Goal: Task Accomplishment & Management: Use online tool/utility

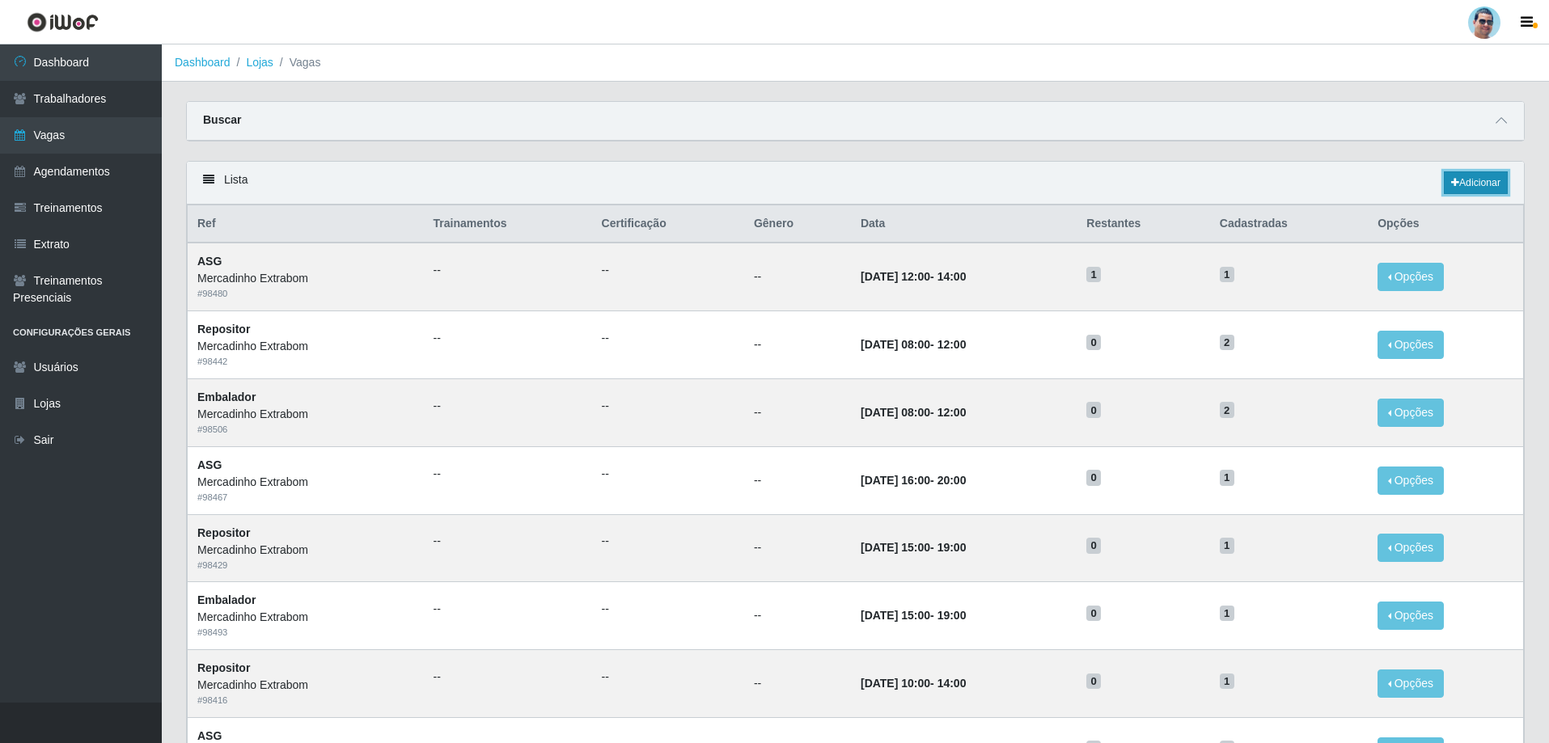
click at [1459, 180] on link "Adicionar" at bounding box center [1476, 182] width 64 height 23
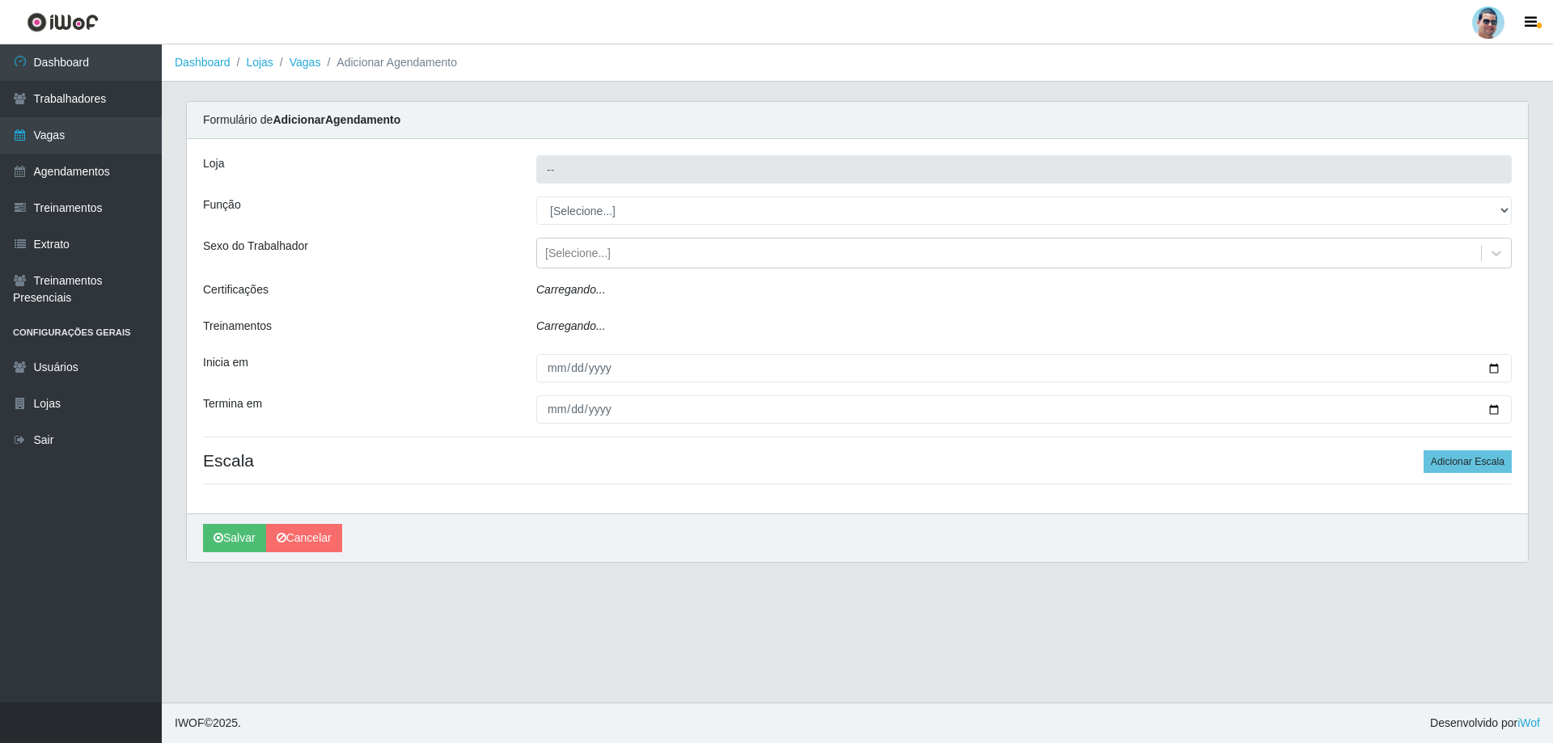
type input "Mercadinho Extrabom"
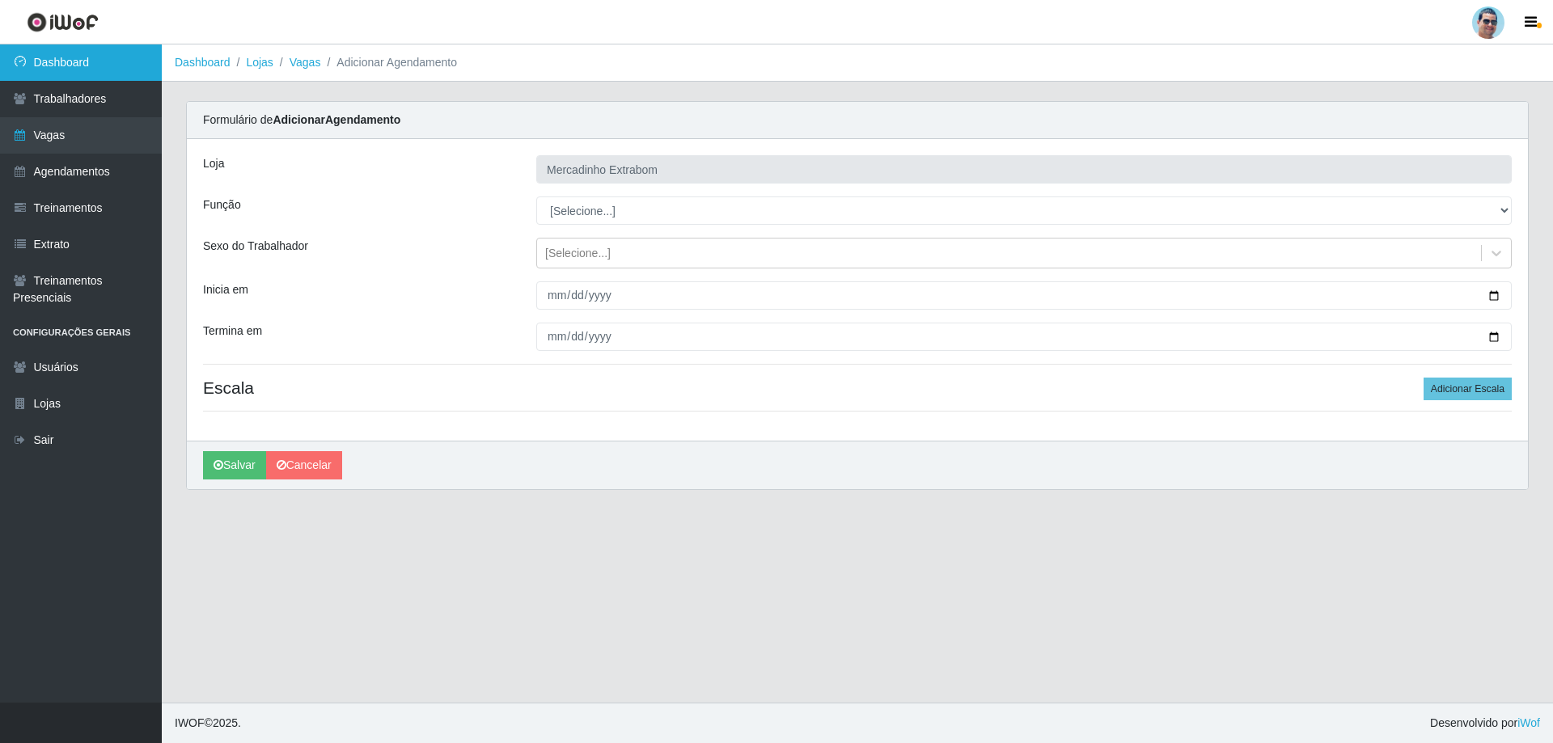
click at [95, 72] on link "Dashboard" at bounding box center [81, 62] width 162 height 36
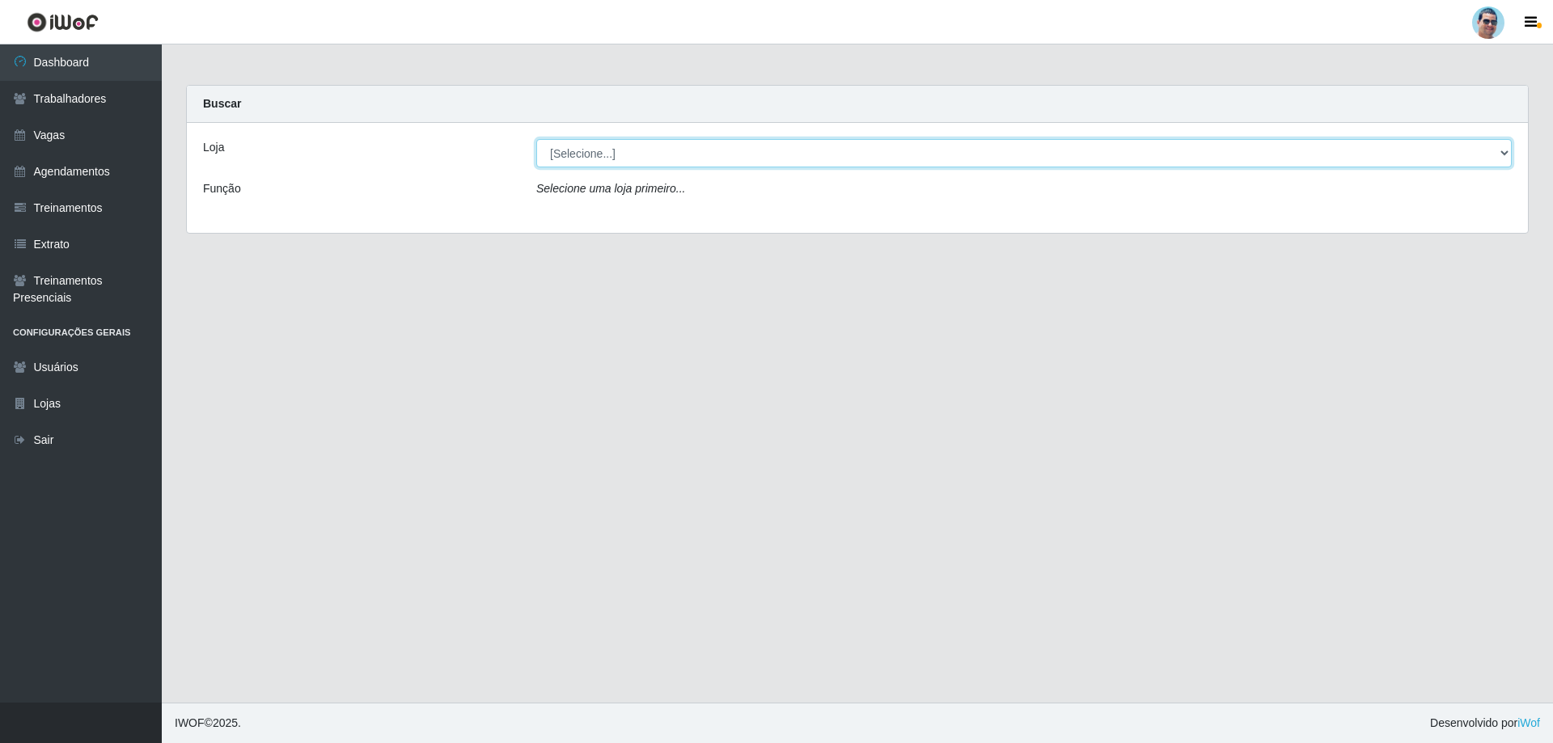
click at [597, 163] on select "[Selecione...] Mercadinho Extrabom" at bounding box center [1023, 153] width 975 height 28
select select "175"
click at [536, 139] on select "[Selecione...] Mercadinho Extrabom" at bounding box center [1023, 153] width 975 height 28
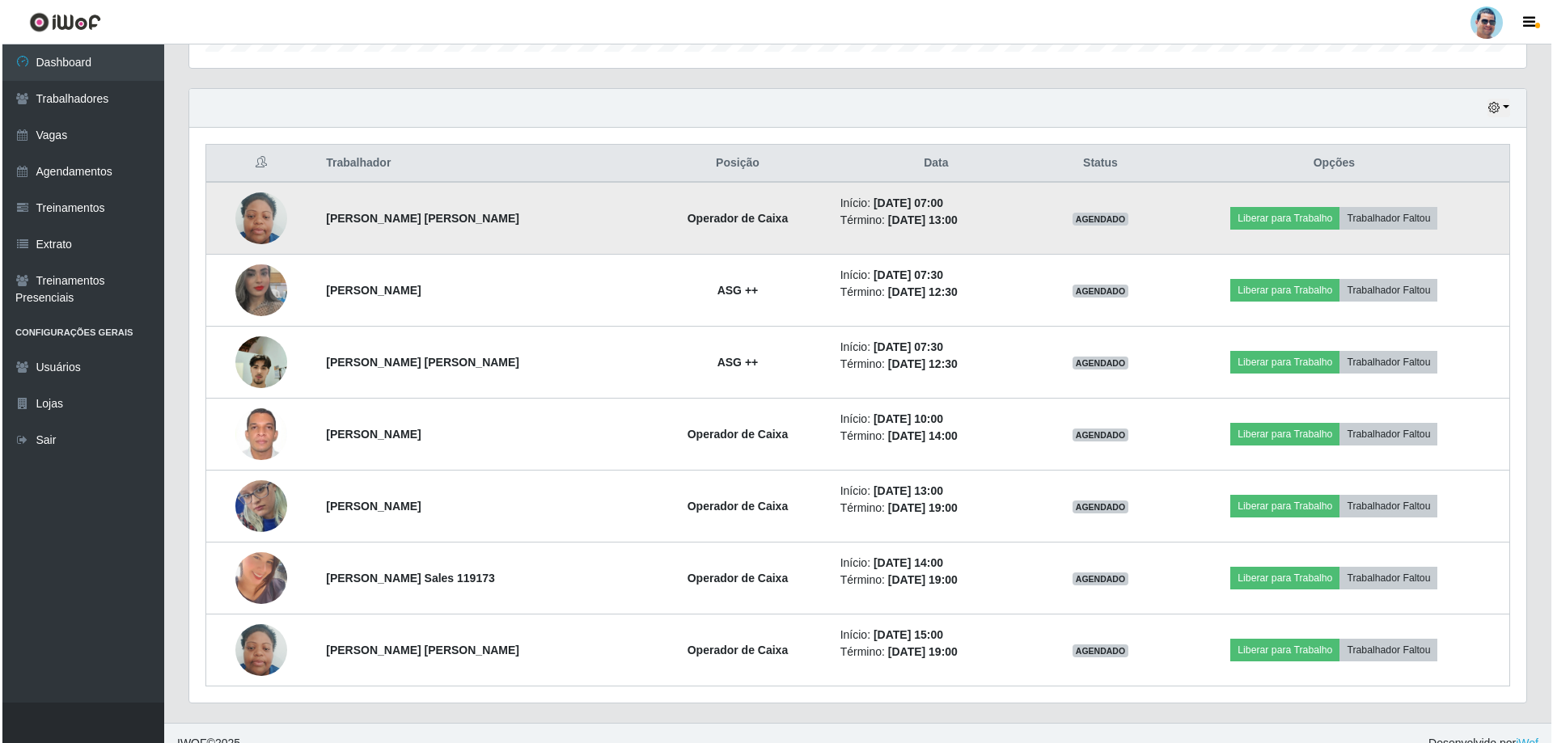
scroll to position [547, 0]
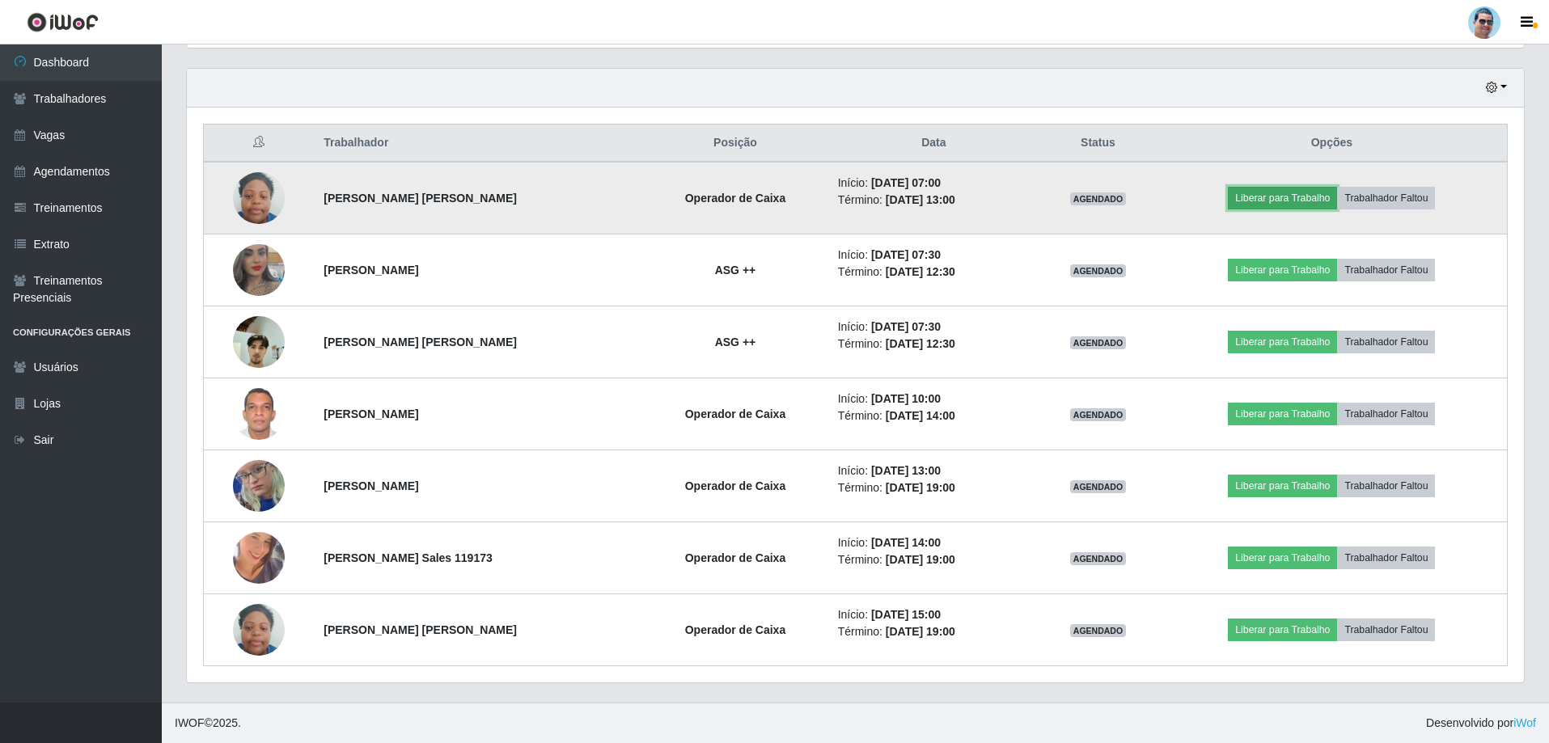
click at [1266, 205] on button "Liberar para Trabalho" at bounding box center [1282, 198] width 109 height 23
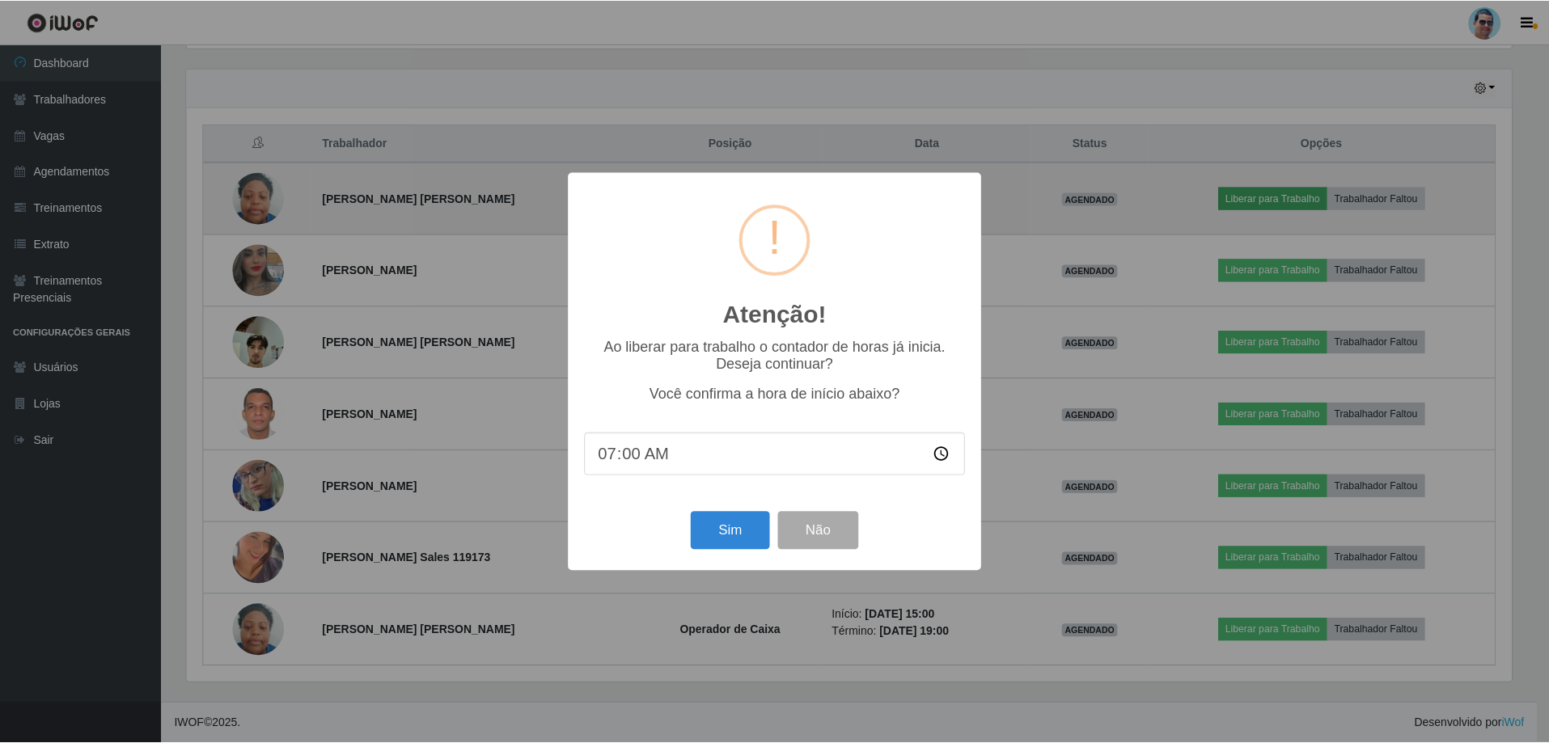
scroll to position [336, 1329]
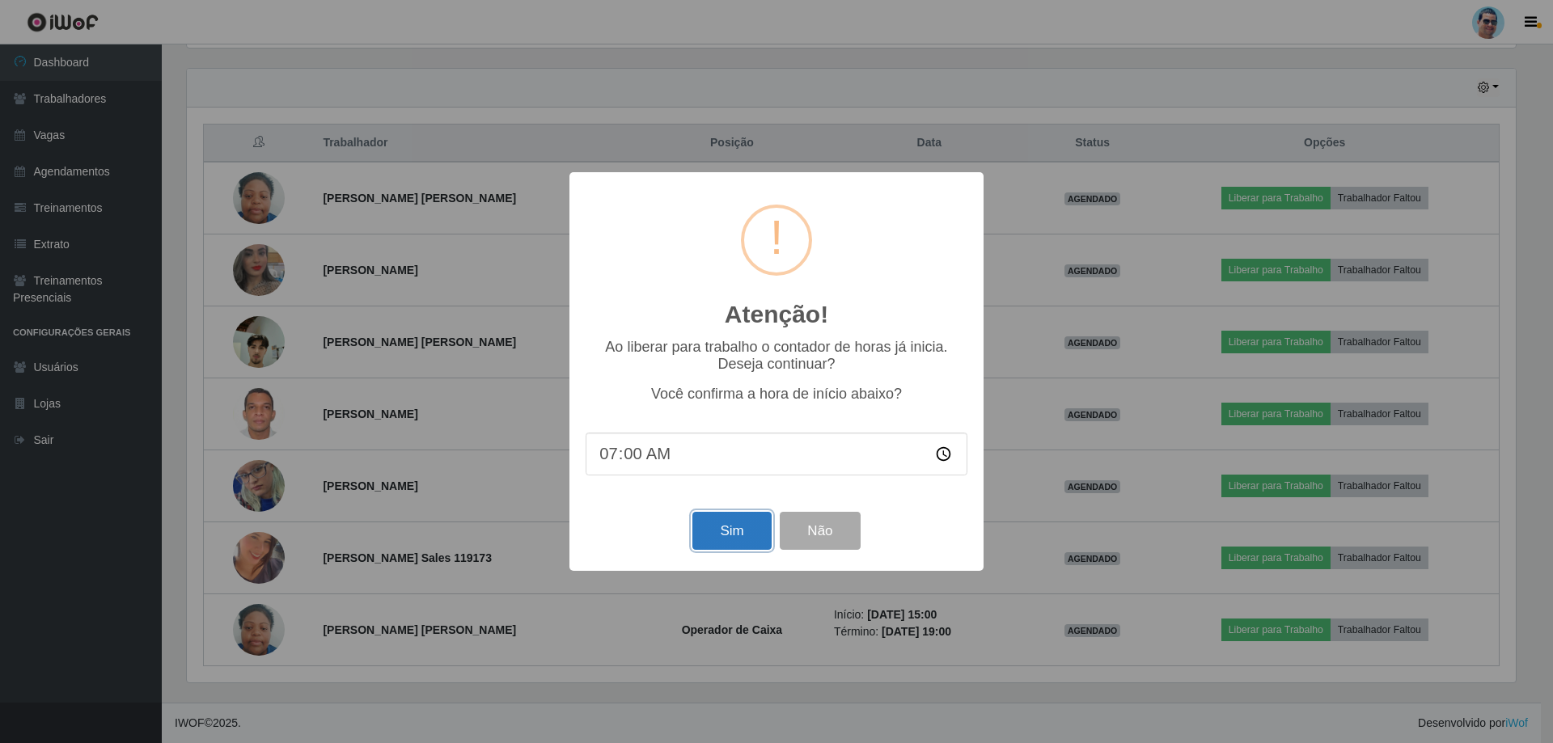
click at [742, 533] on button "Sim" at bounding box center [731, 531] width 78 height 38
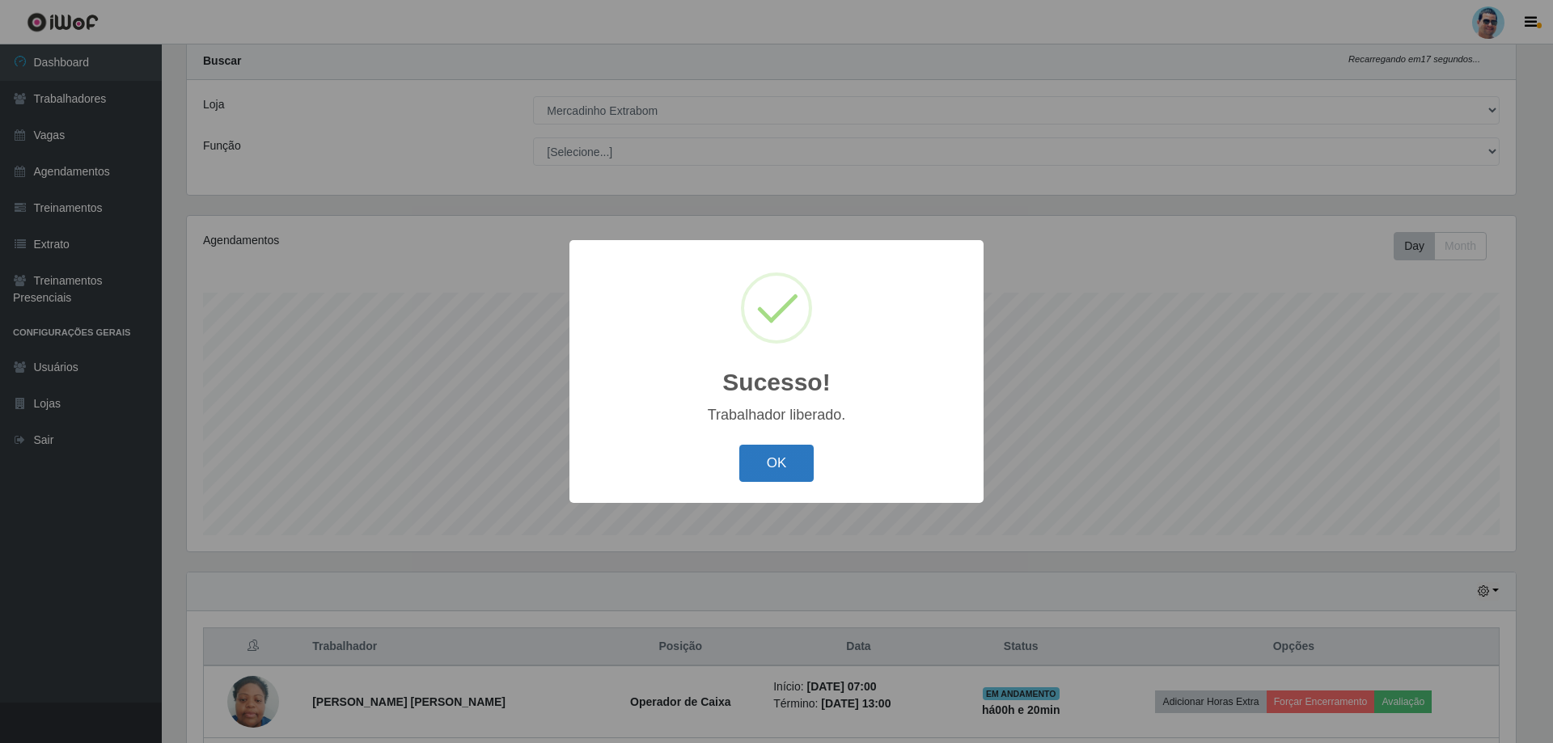
click at [781, 476] on button "OK" at bounding box center [776, 464] width 75 height 38
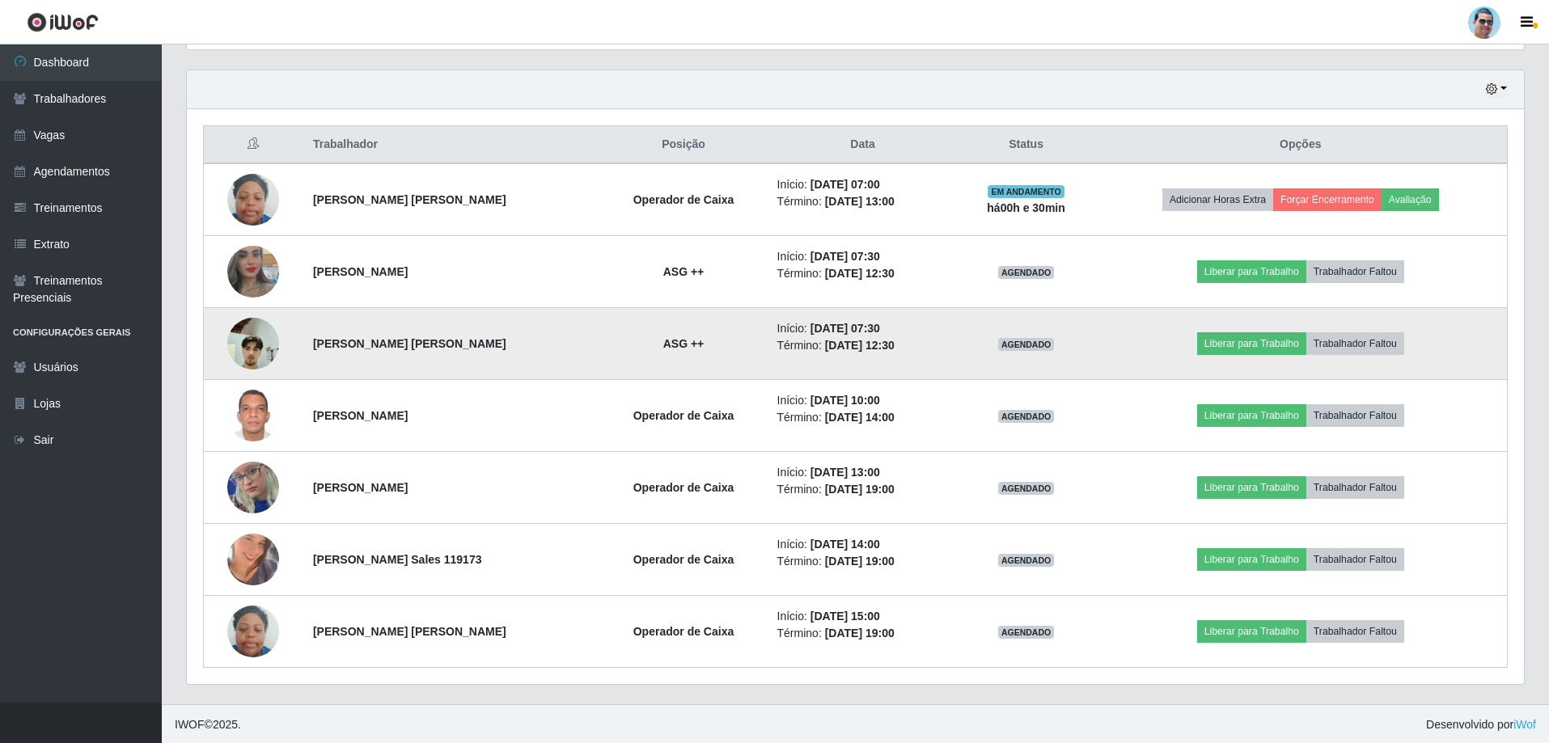
scroll to position [547, 0]
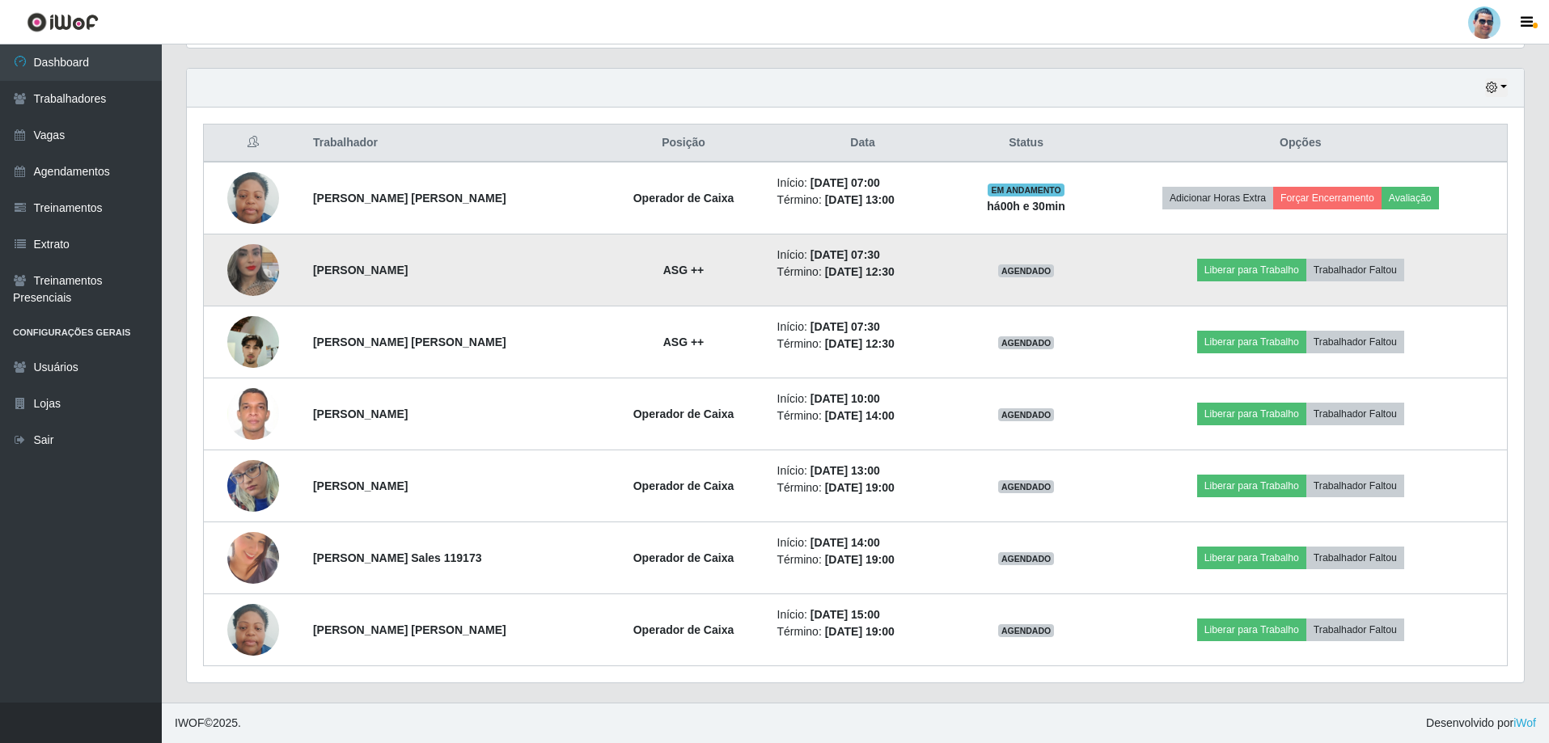
click at [256, 256] on img at bounding box center [253, 270] width 52 height 92
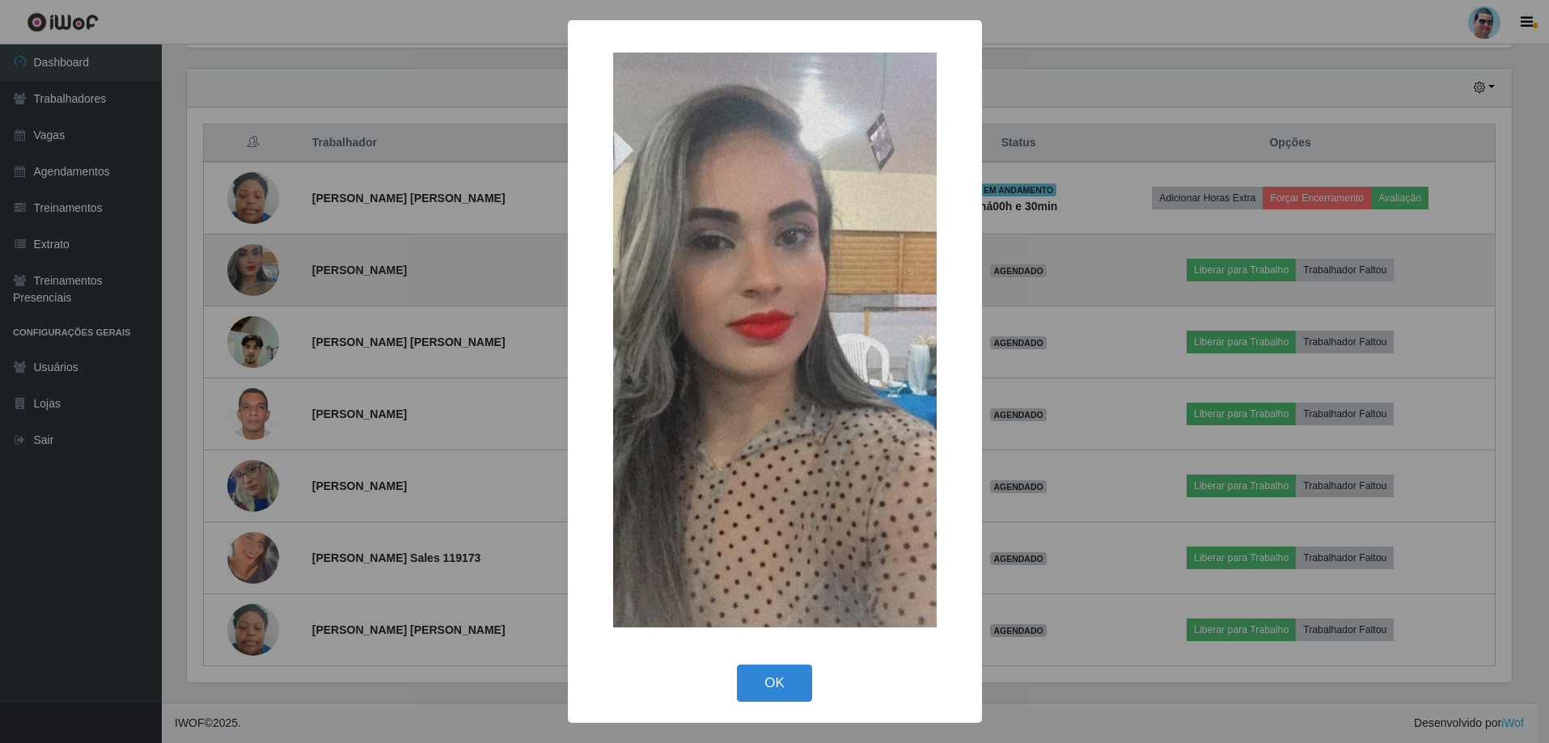
scroll to position [336, 1329]
click at [256, 256] on div "× OK Cancel" at bounding box center [776, 371] width 1553 height 743
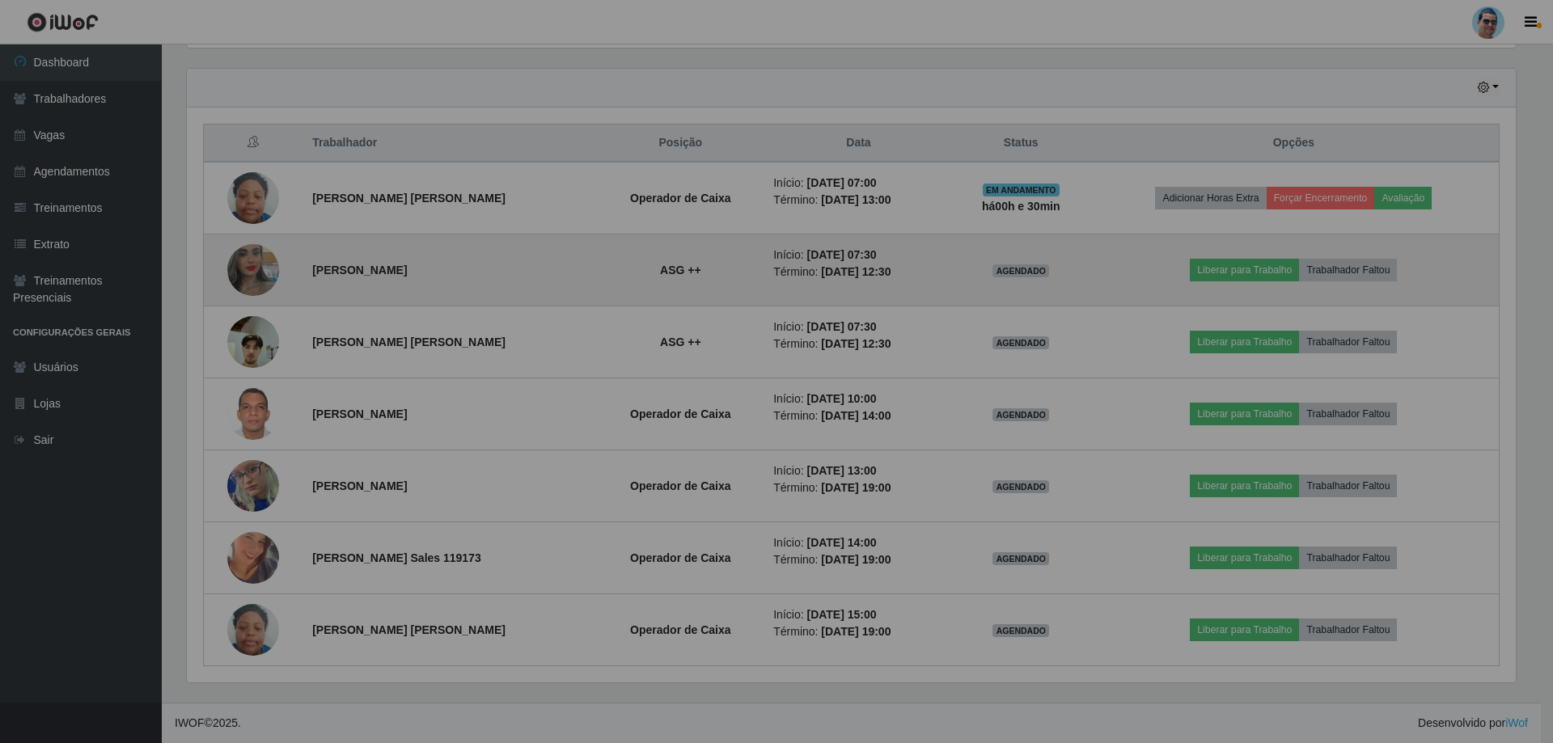
scroll to position [336, 1337]
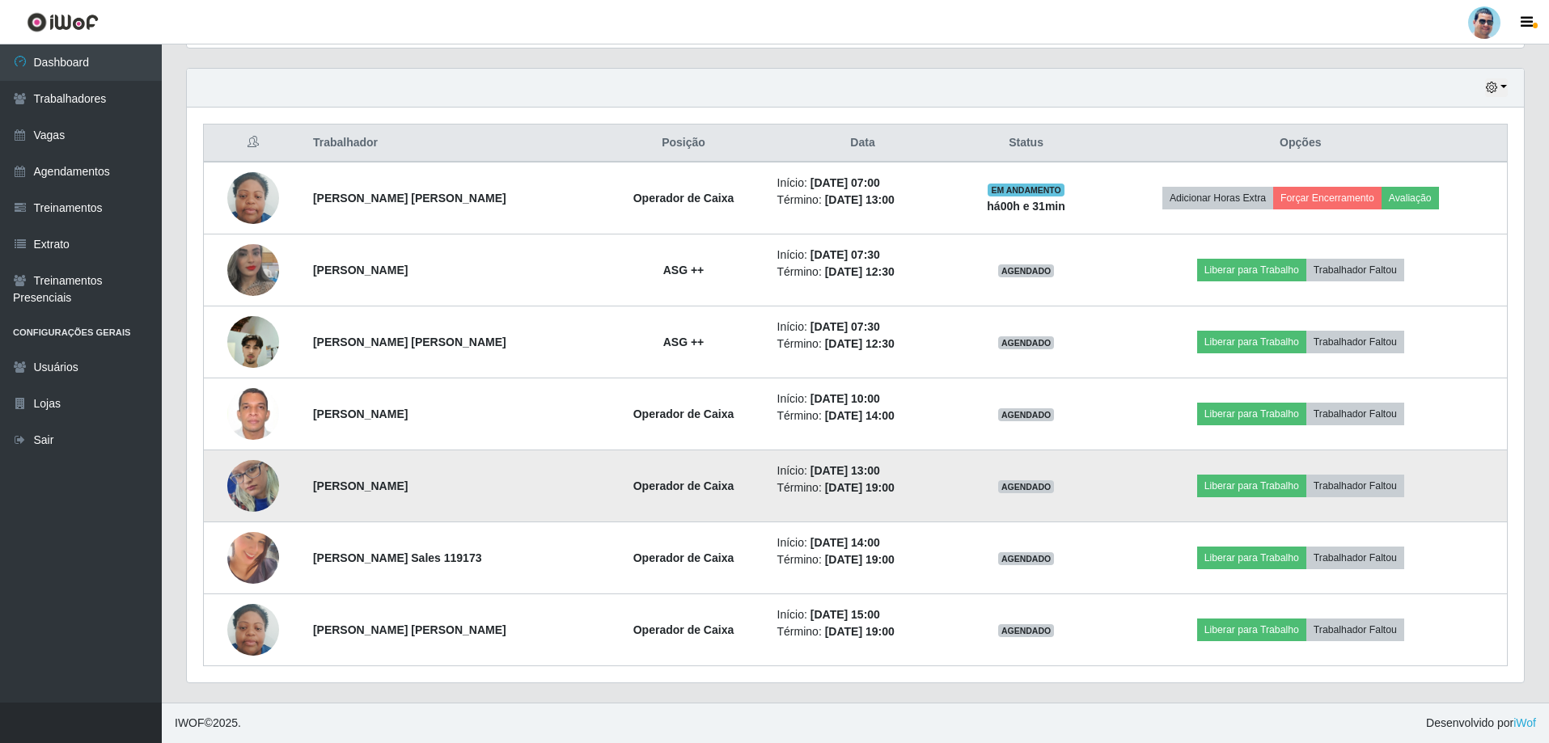
click at [249, 496] on img at bounding box center [253, 486] width 52 height 112
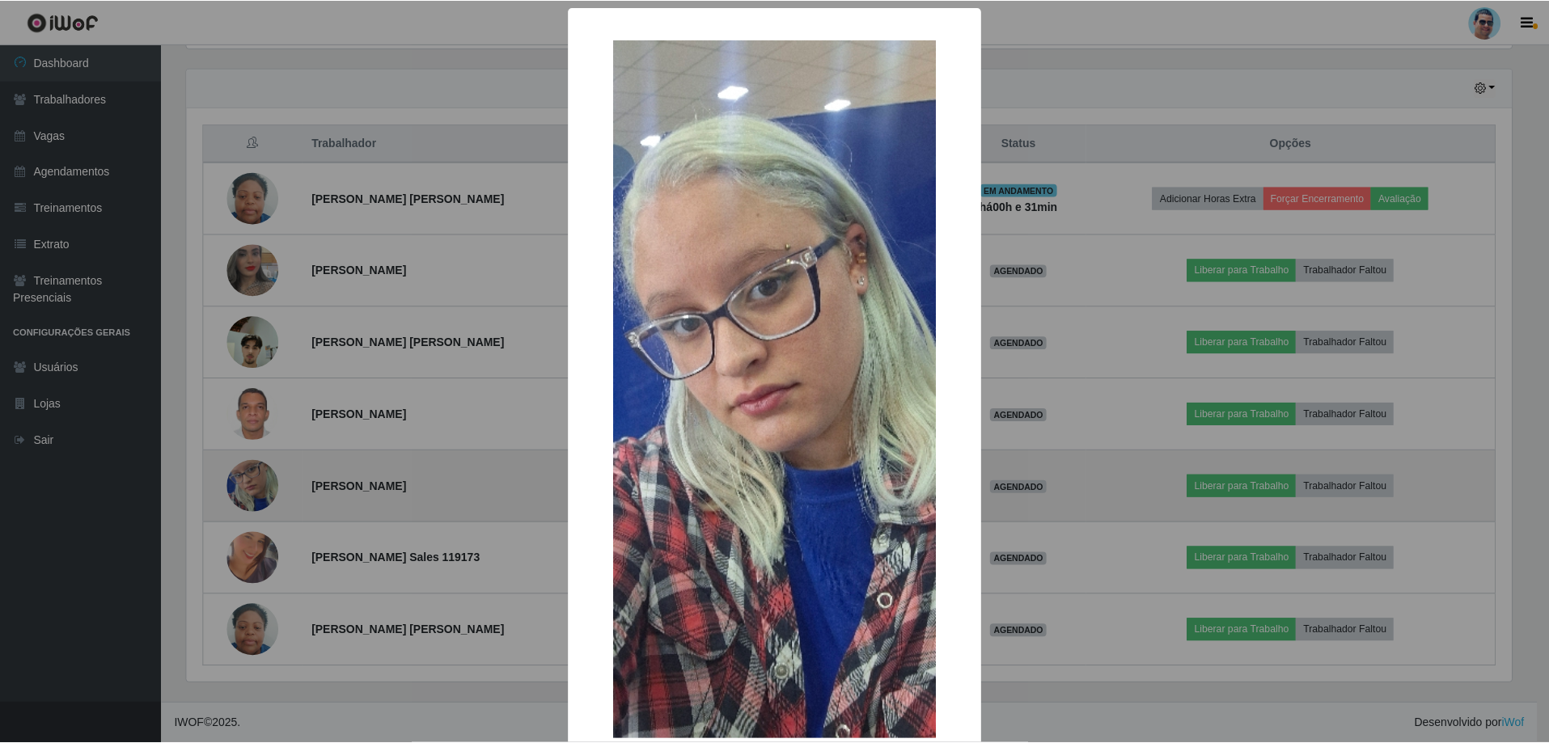
scroll to position [336, 1329]
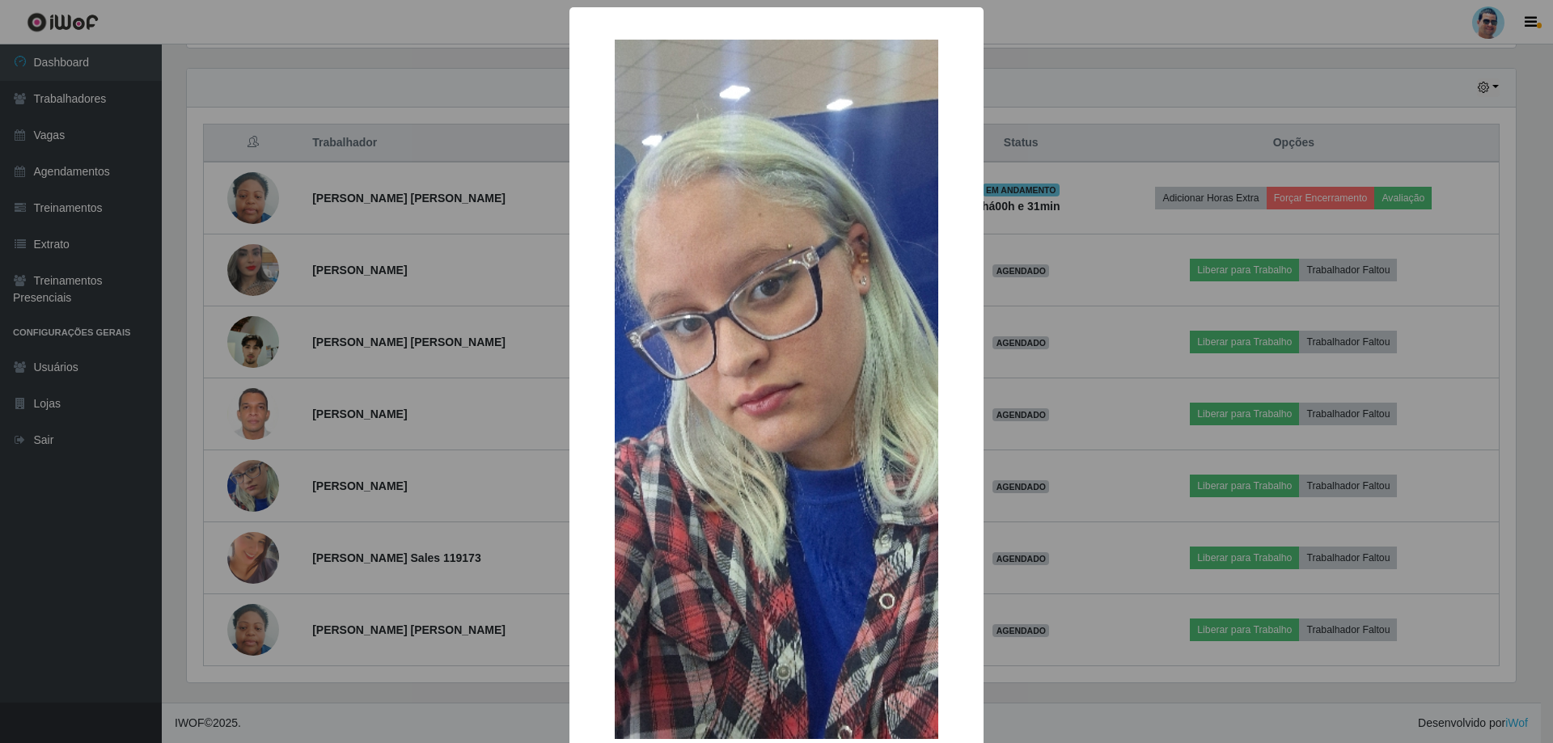
click at [264, 488] on div "× OK Cancel" at bounding box center [776, 371] width 1553 height 743
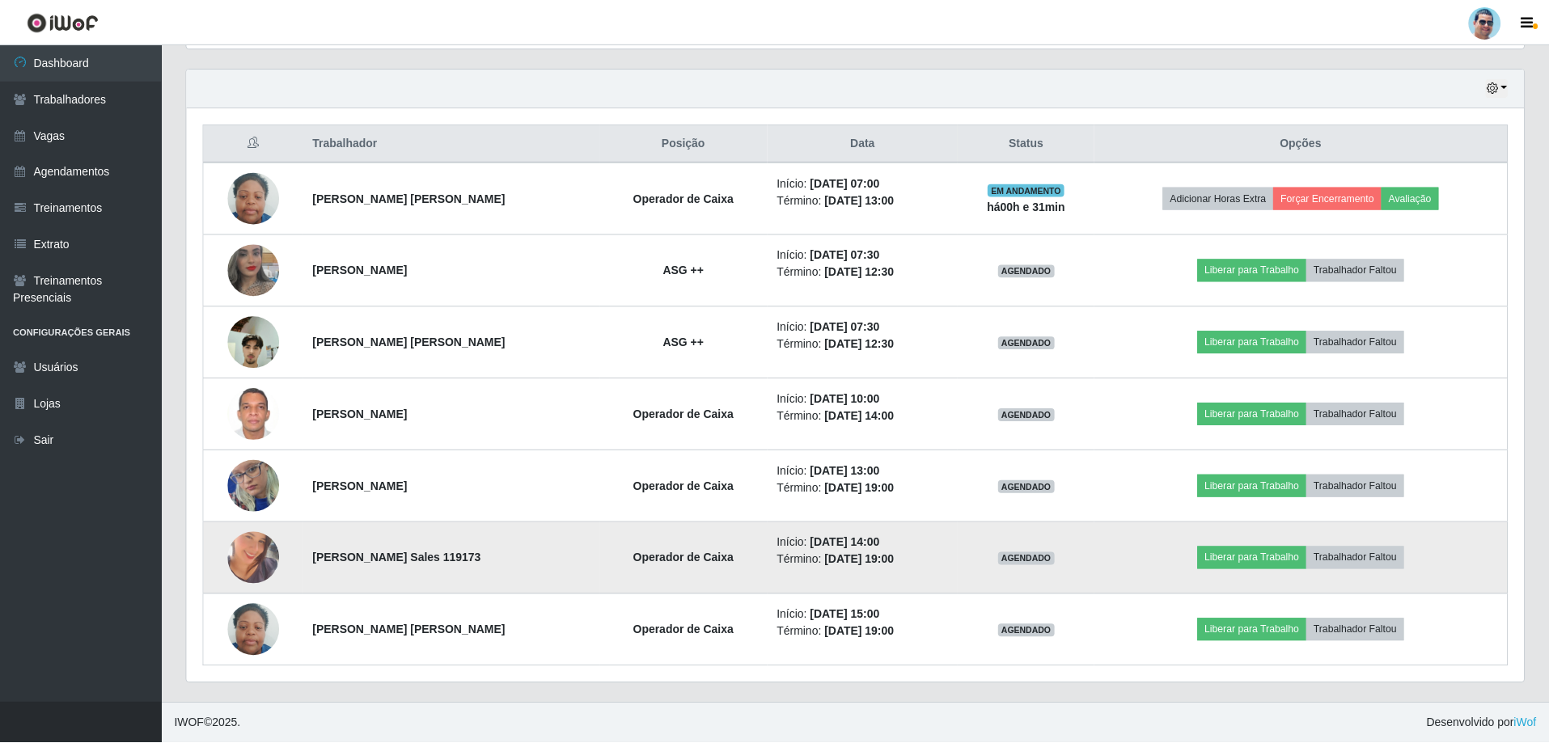
scroll to position [336, 1337]
click at [248, 570] on img at bounding box center [253, 558] width 52 height 92
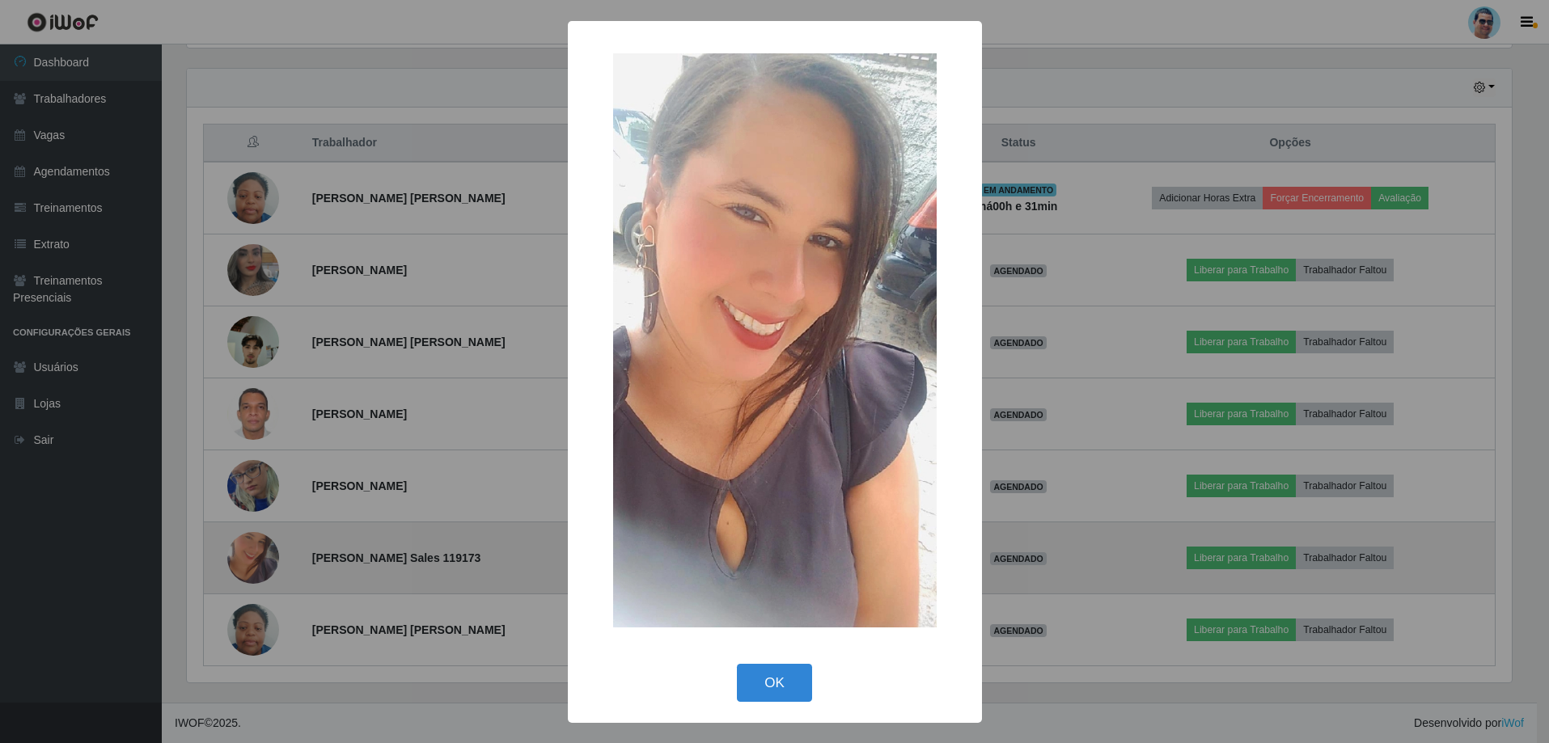
scroll to position [336, 1329]
click at [248, 570] on div "× OK Cancel" at bounding box center [776, 371] width 1553 height 743
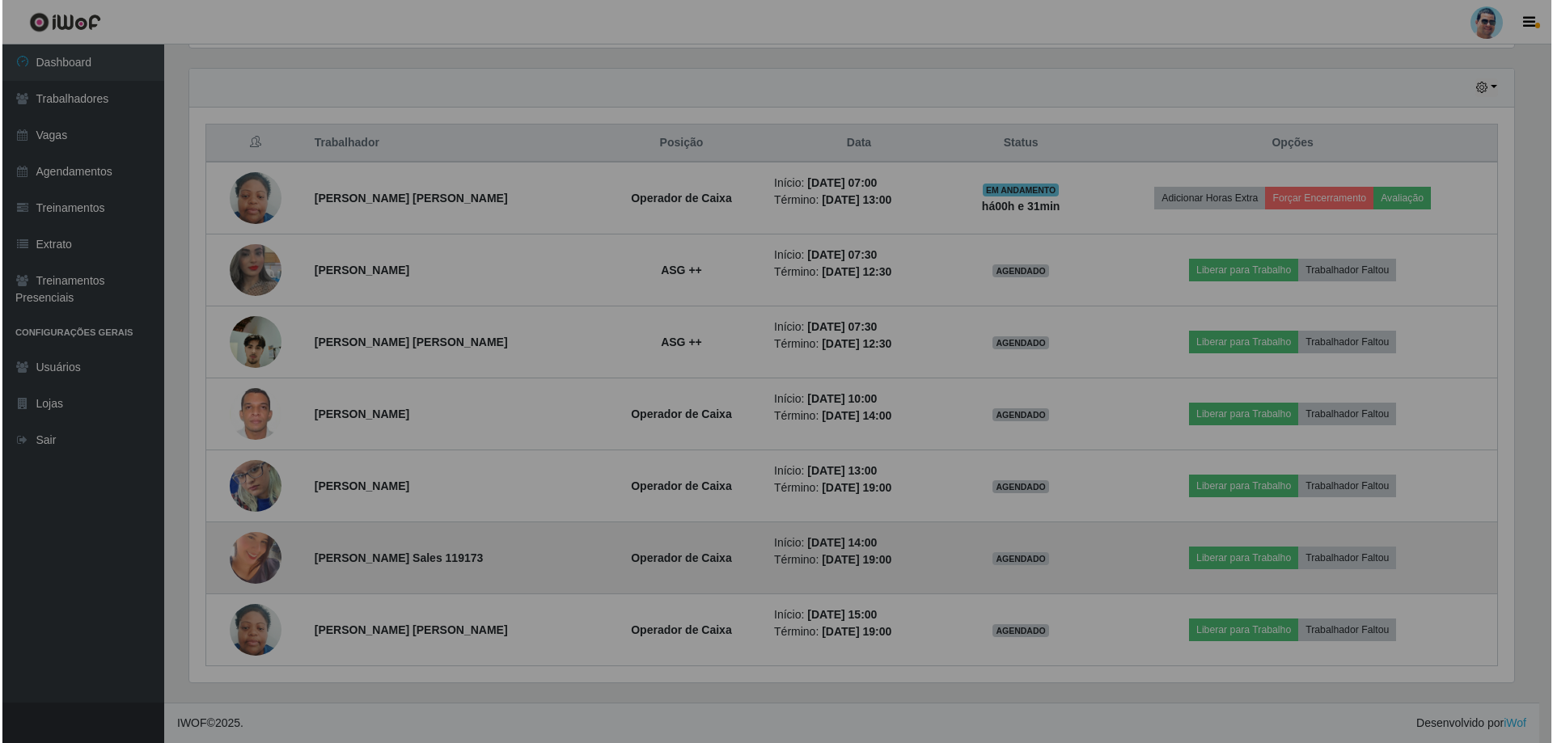
scroll to position [336, 1337]
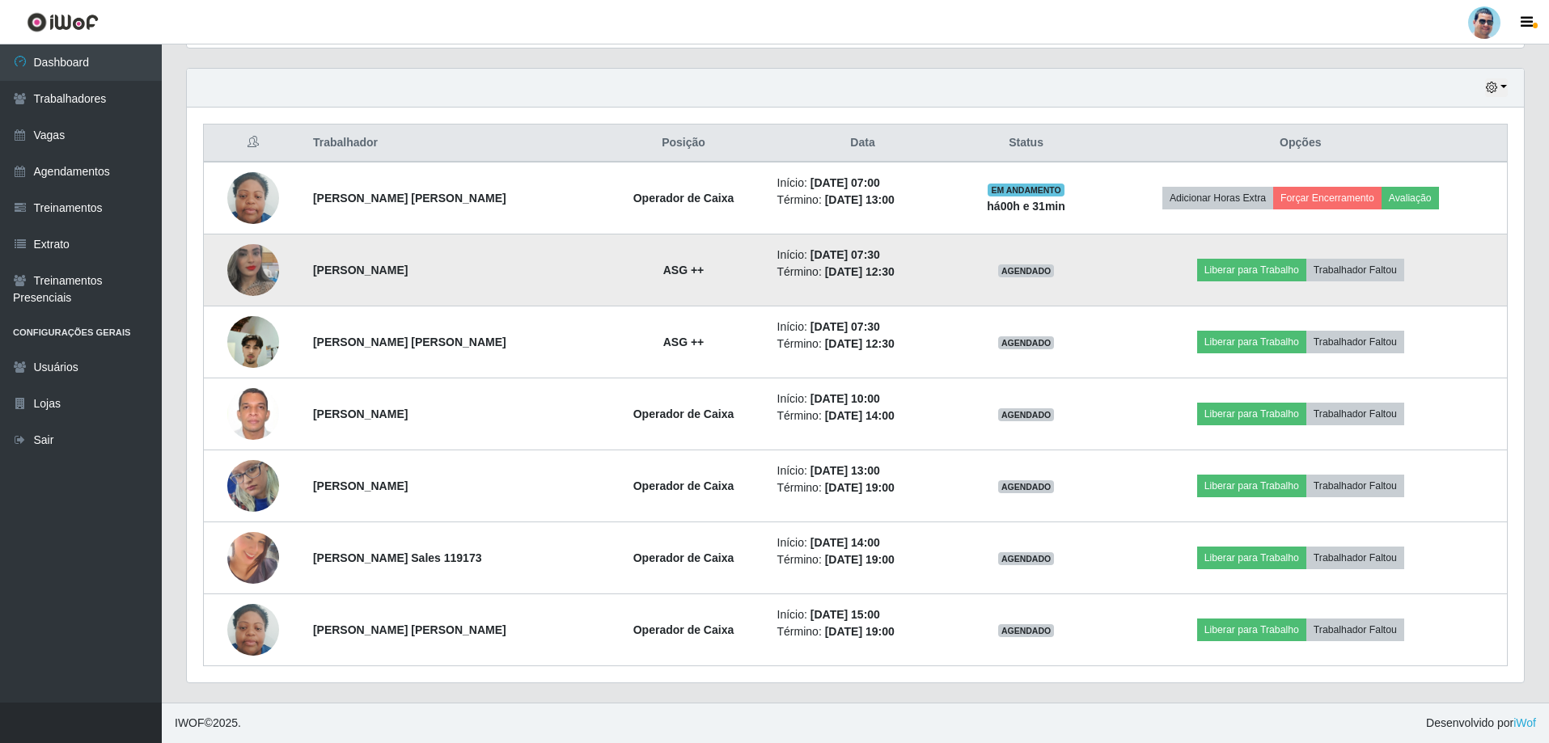
click at [259, 256] on img at bounding box center [253, 270] width 52 height 92
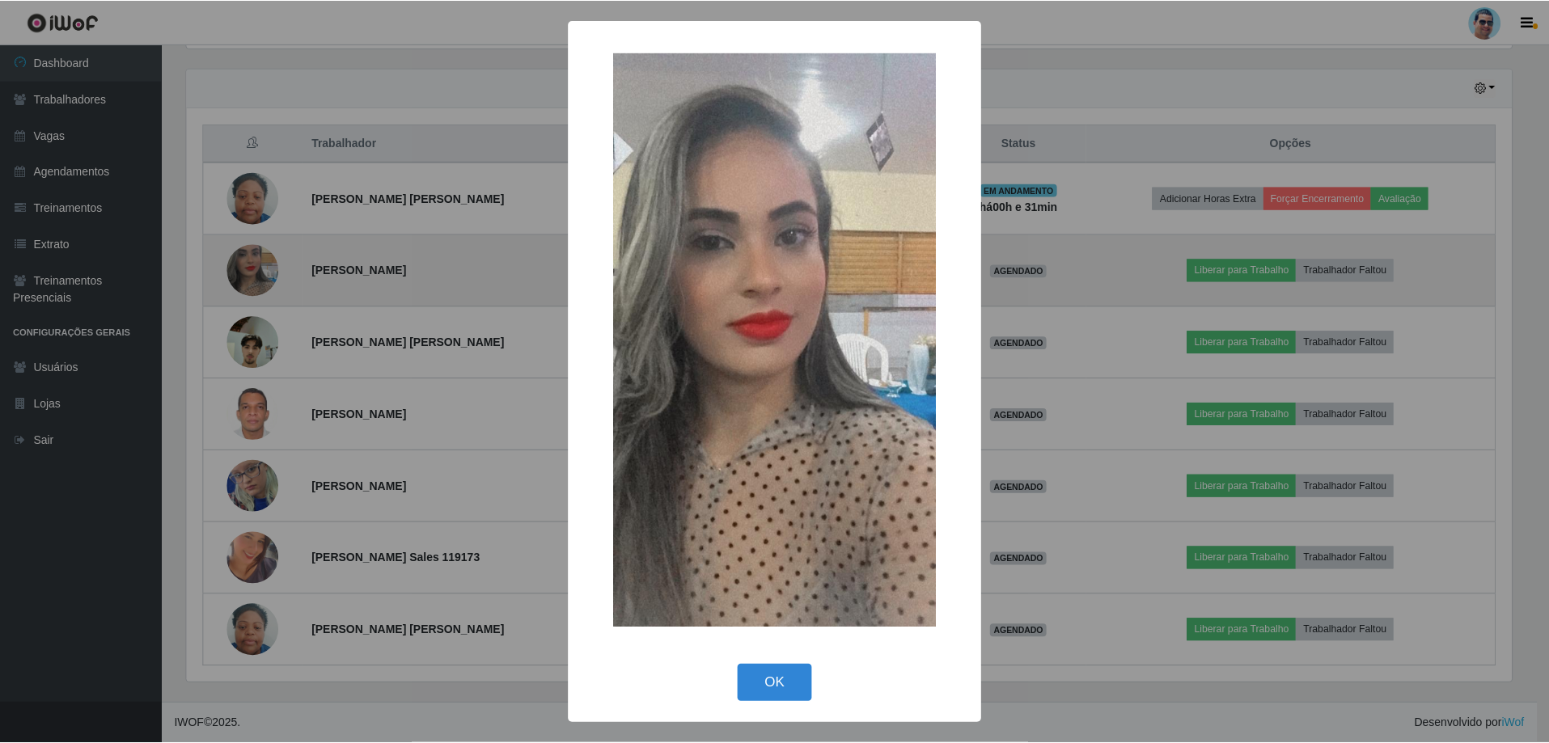
scroll to position [336, 1329]
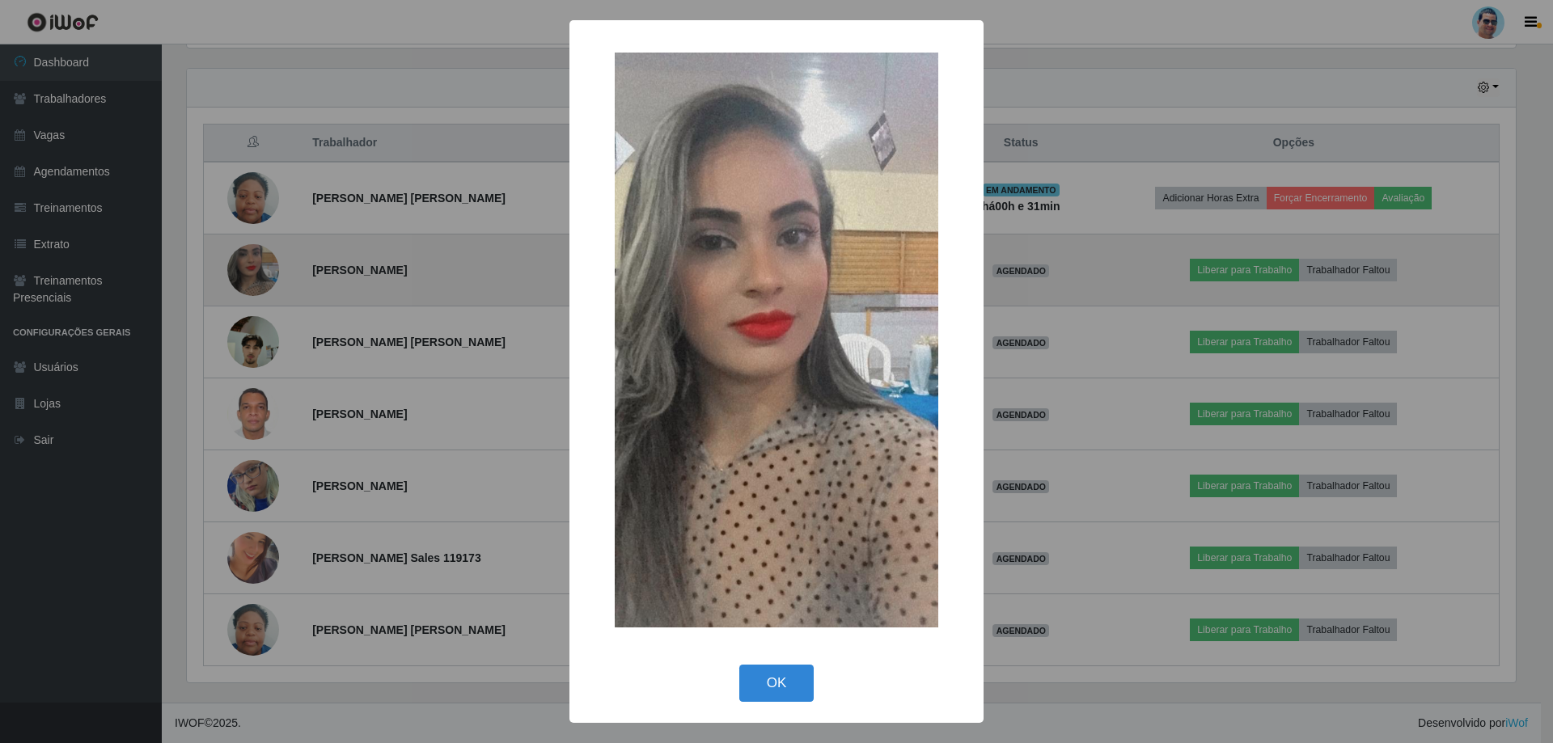
click at [259, 256] on div "× OK Cancel" at bounding box center [776, 371] width 1553 height 743
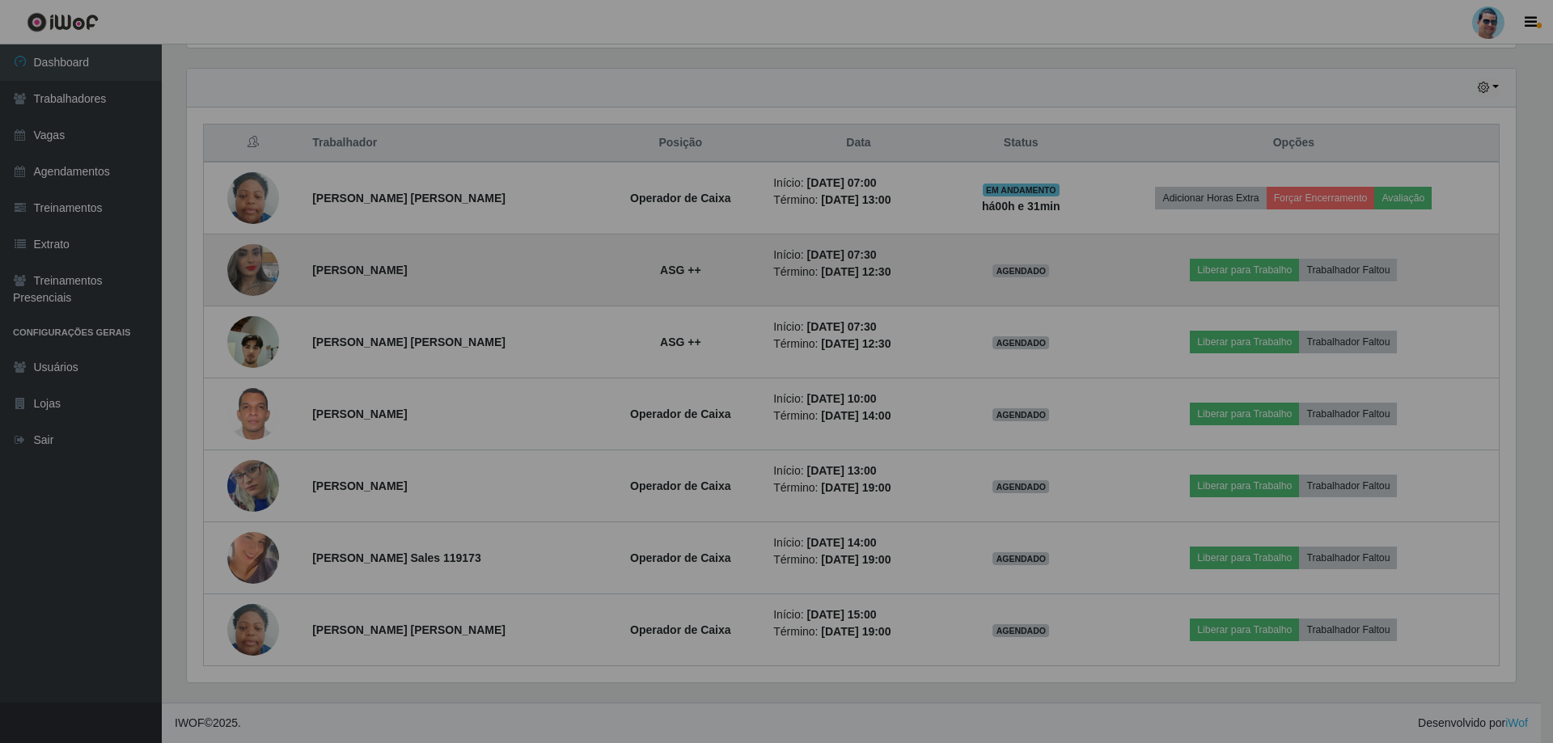
scroll to position [336, 1337]
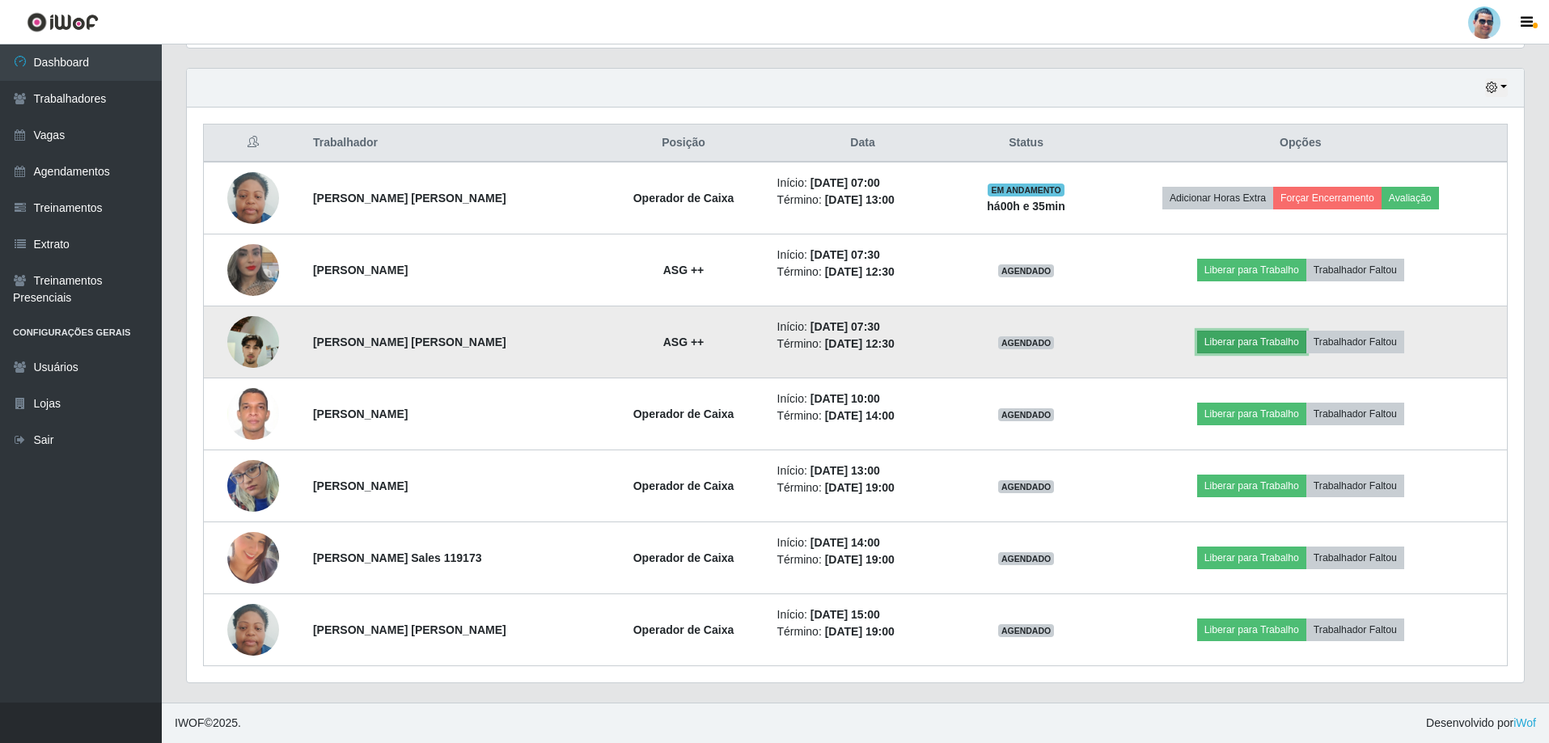
click at [1279, 343] on button "Liberar para Trabalho" at bounding box center [1251, 342] width 109 height 23
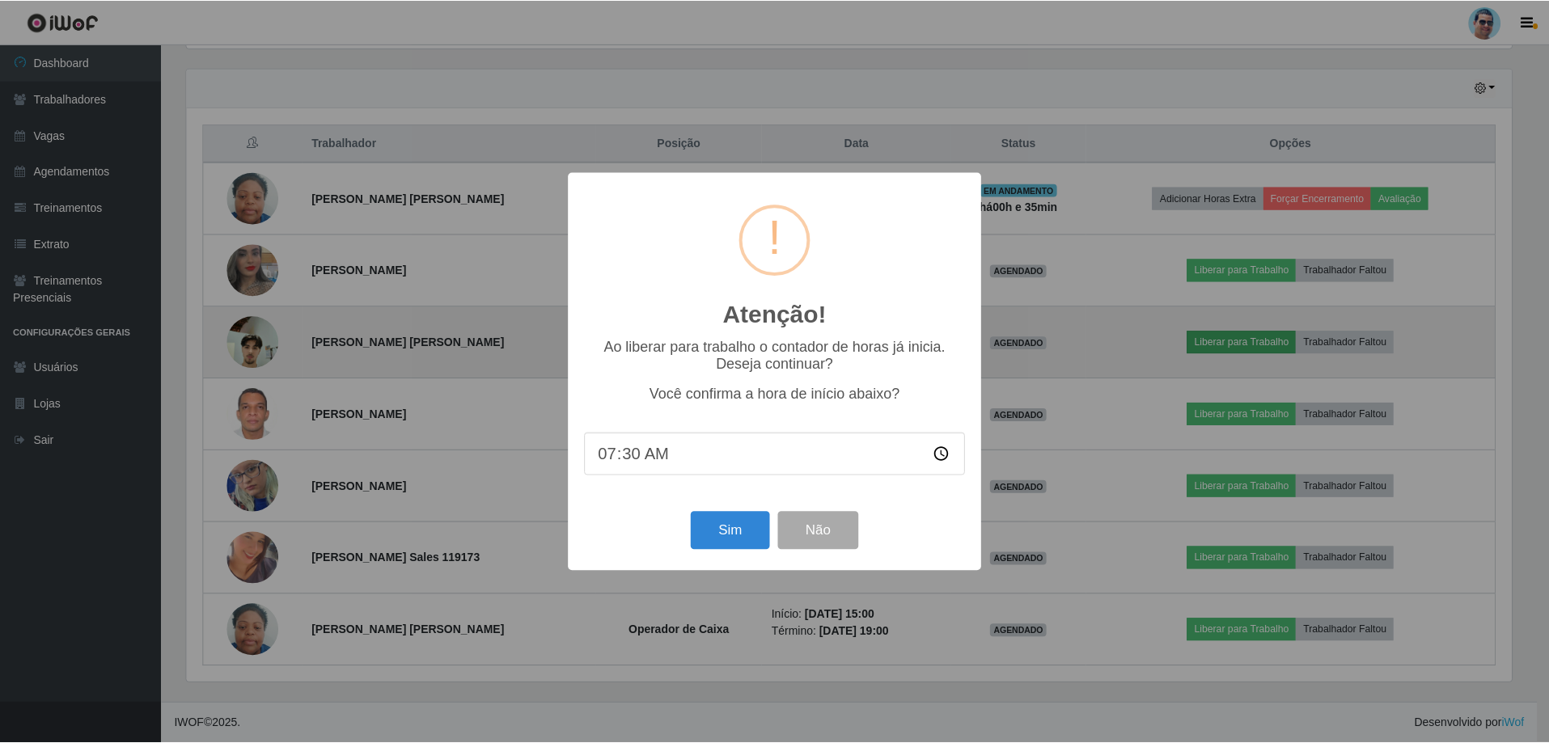
scroll to position [336, 1329]
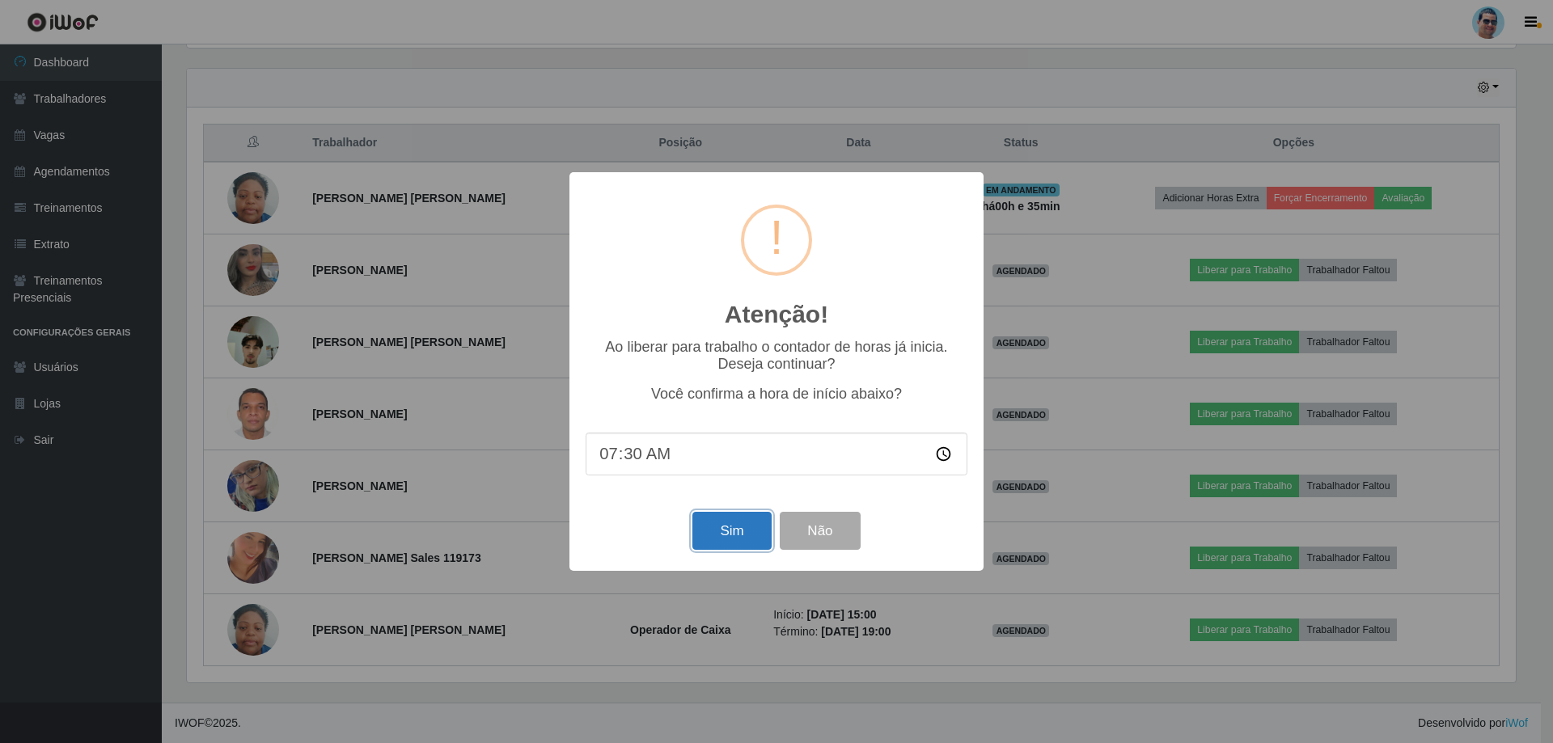
click at [712, 534] on button "Sim" at bounding box center [731, 531] width 78 height 38
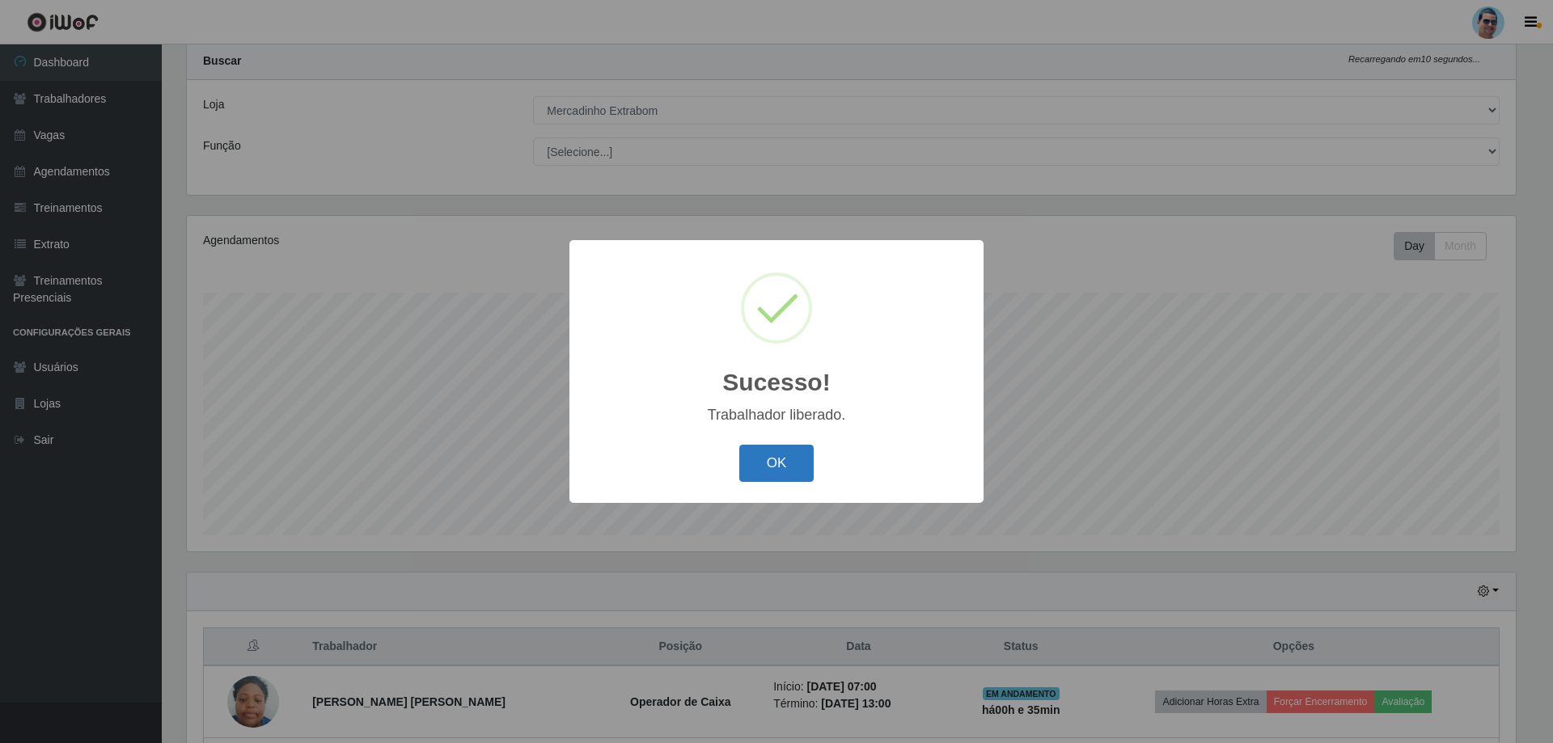
click at [785, 463] on button "OK" at bounding box center [776, 464] width 75 height 38
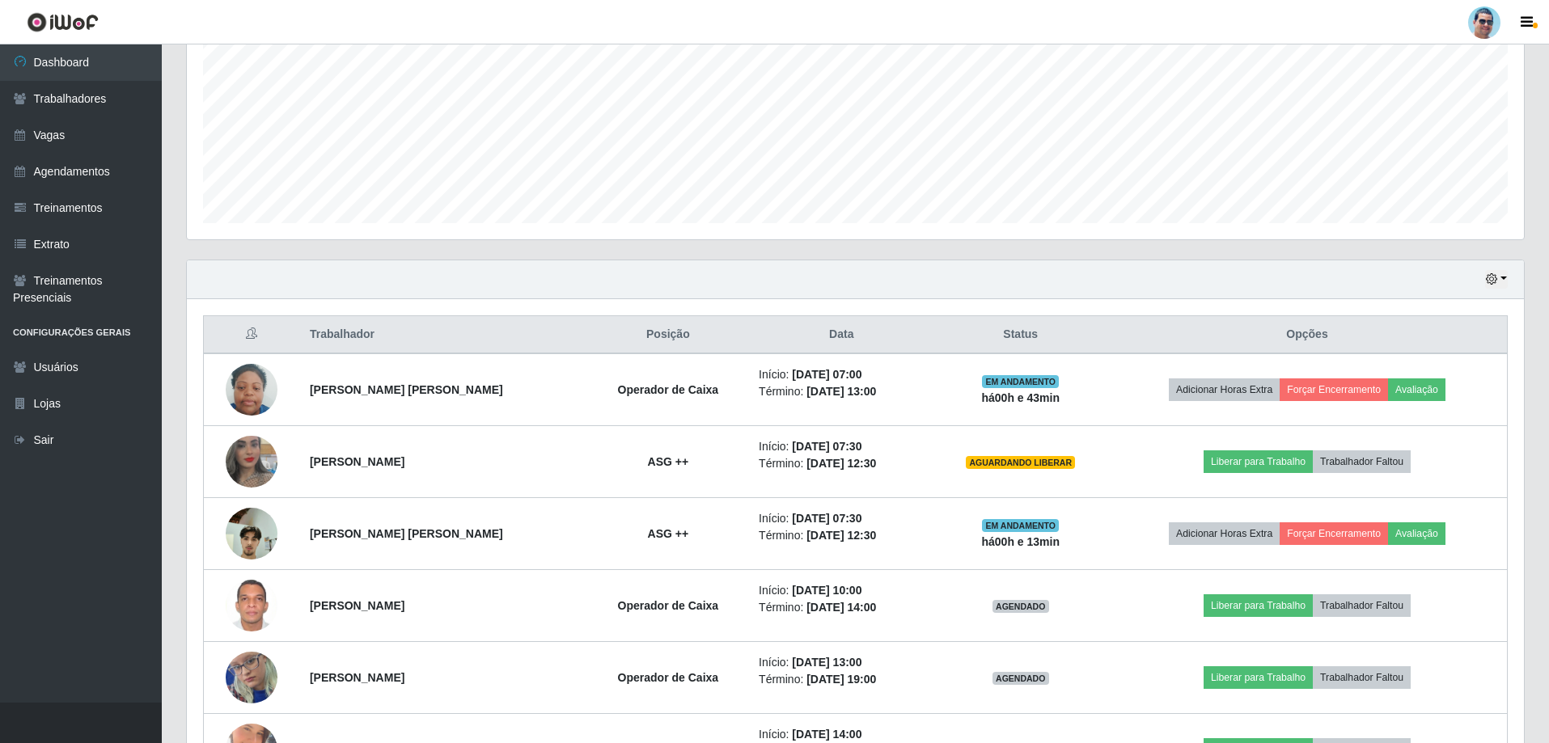
scroll to position [366, 0]
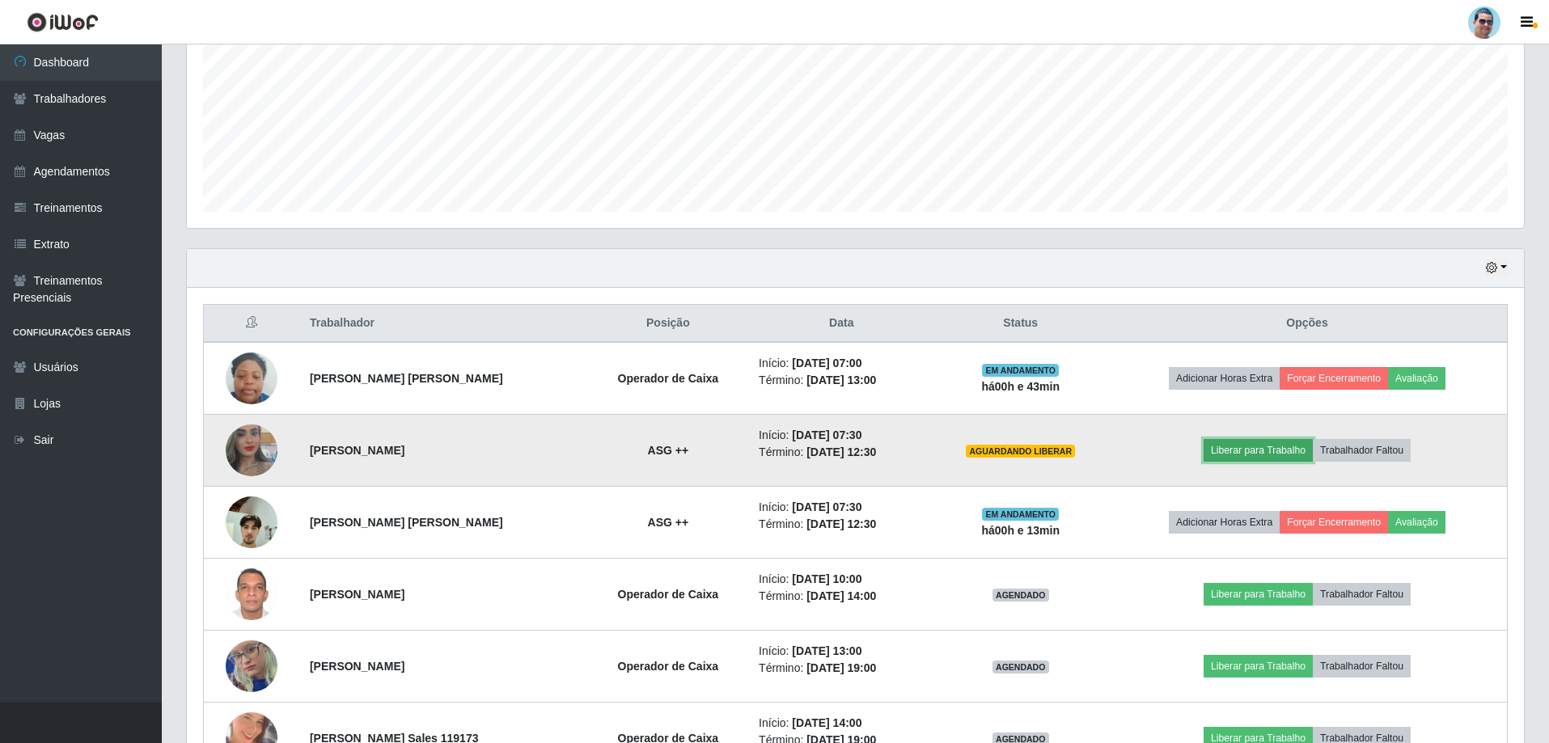
click at [1282, 454] on button "Liberar para Trabalho" at bounding box center [1258, 450] width 109 height 23
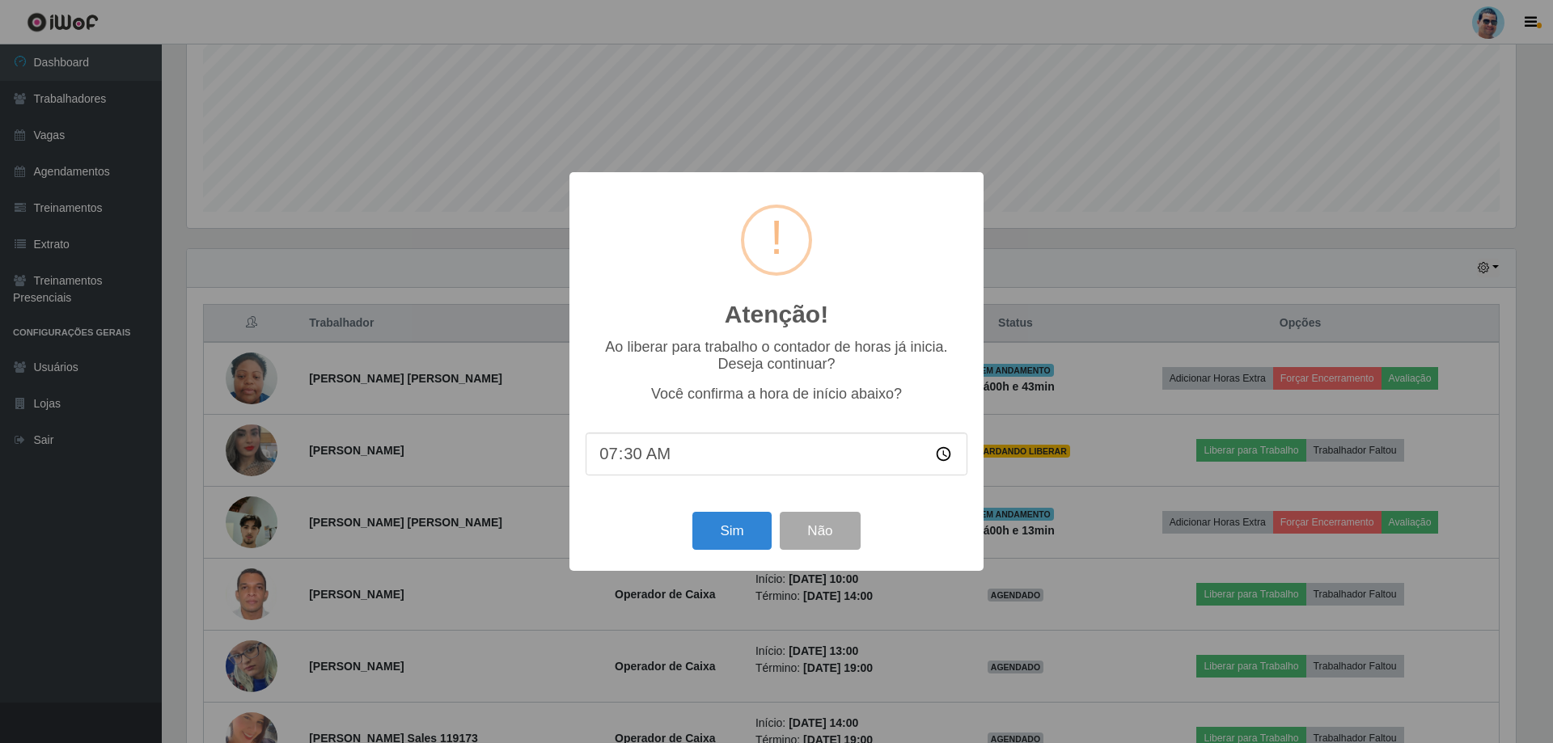
click at [630, 454] on input "07:30" at bounding box center [777, 454] width 382 height 43
type input "07:40"
click at [723, 530] on button "Sim" at bounding box center [731, 531] width 78 height 38
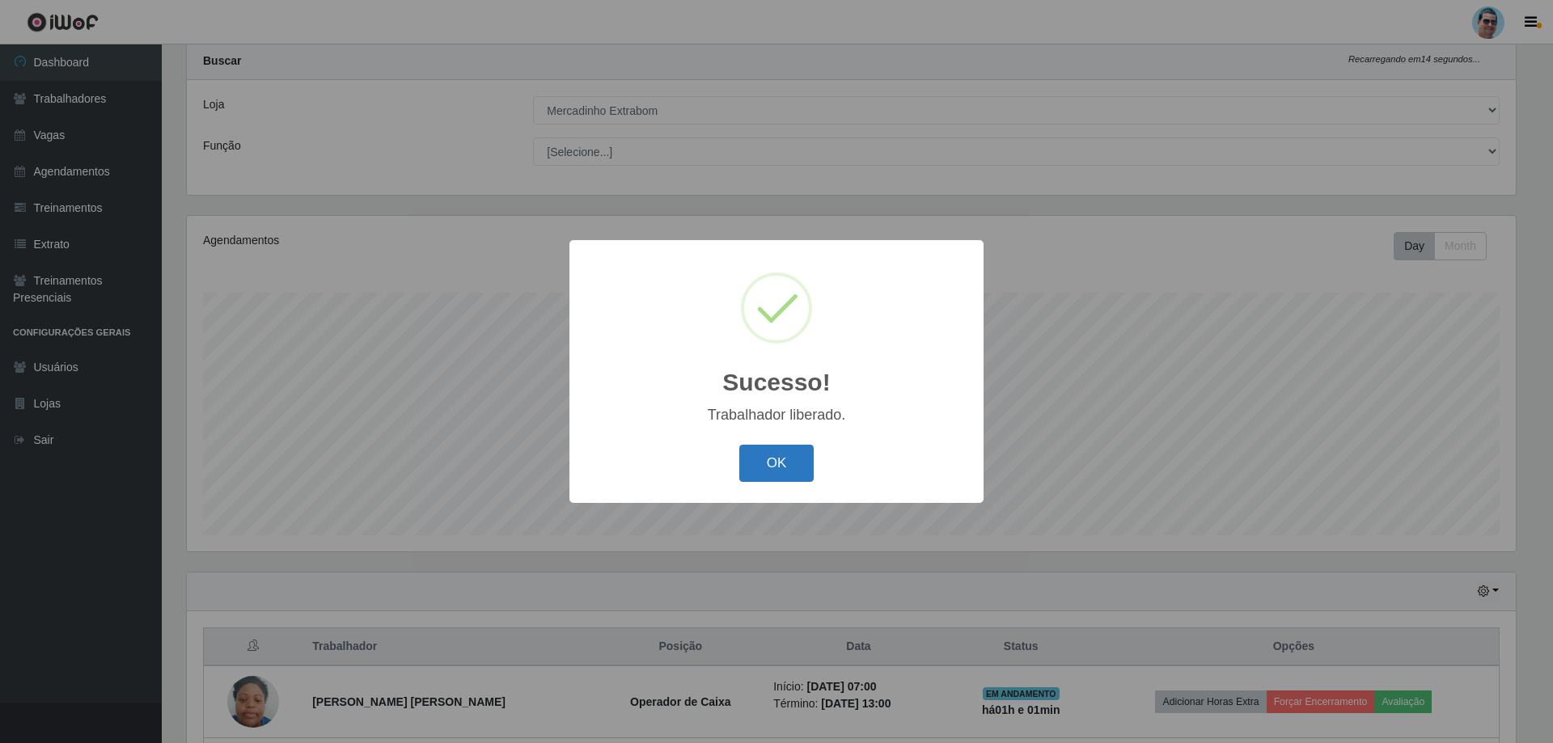
click at [757, 451] on button "OK" at bounding box center [776, 464] width 75 height 38
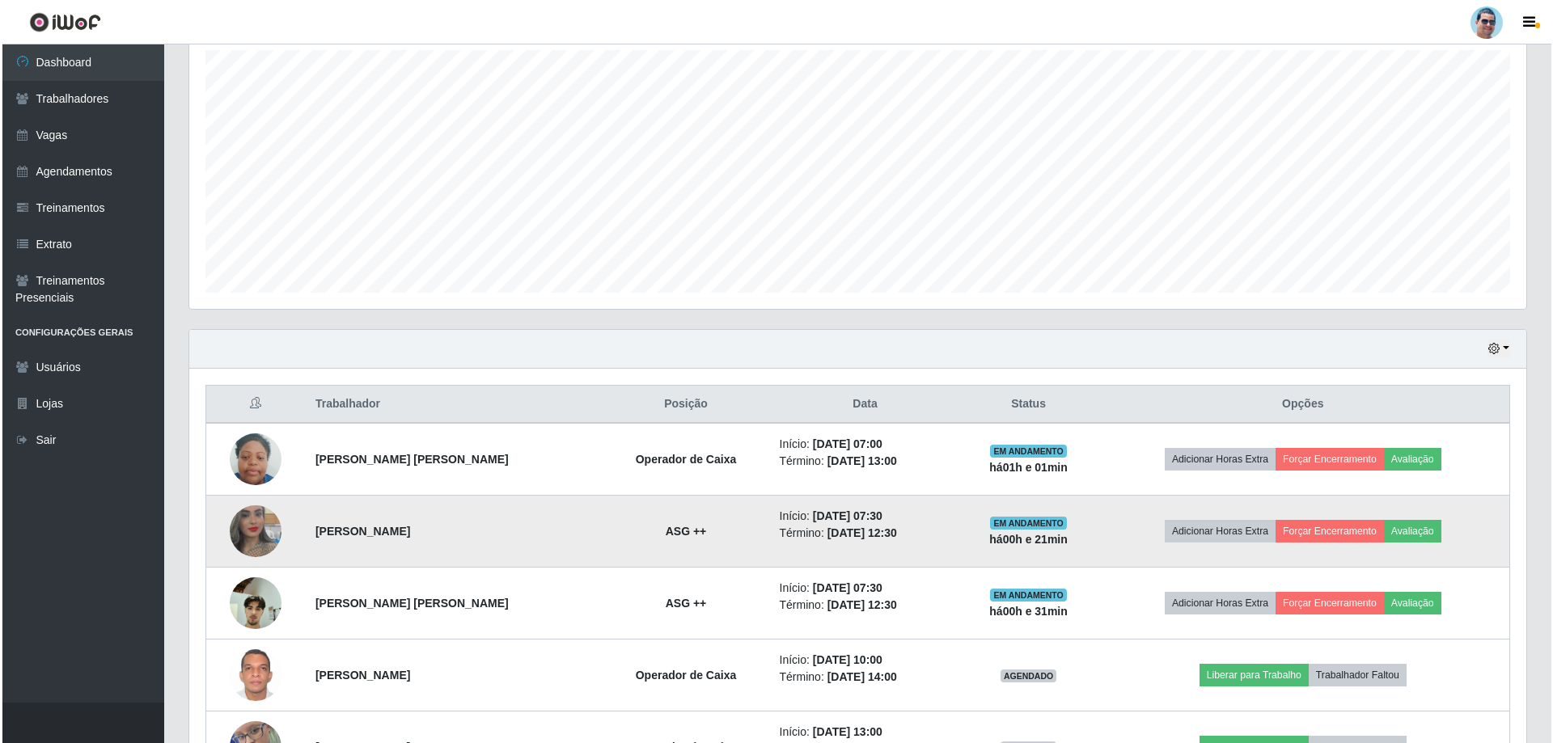
scroll to position [366, 0]
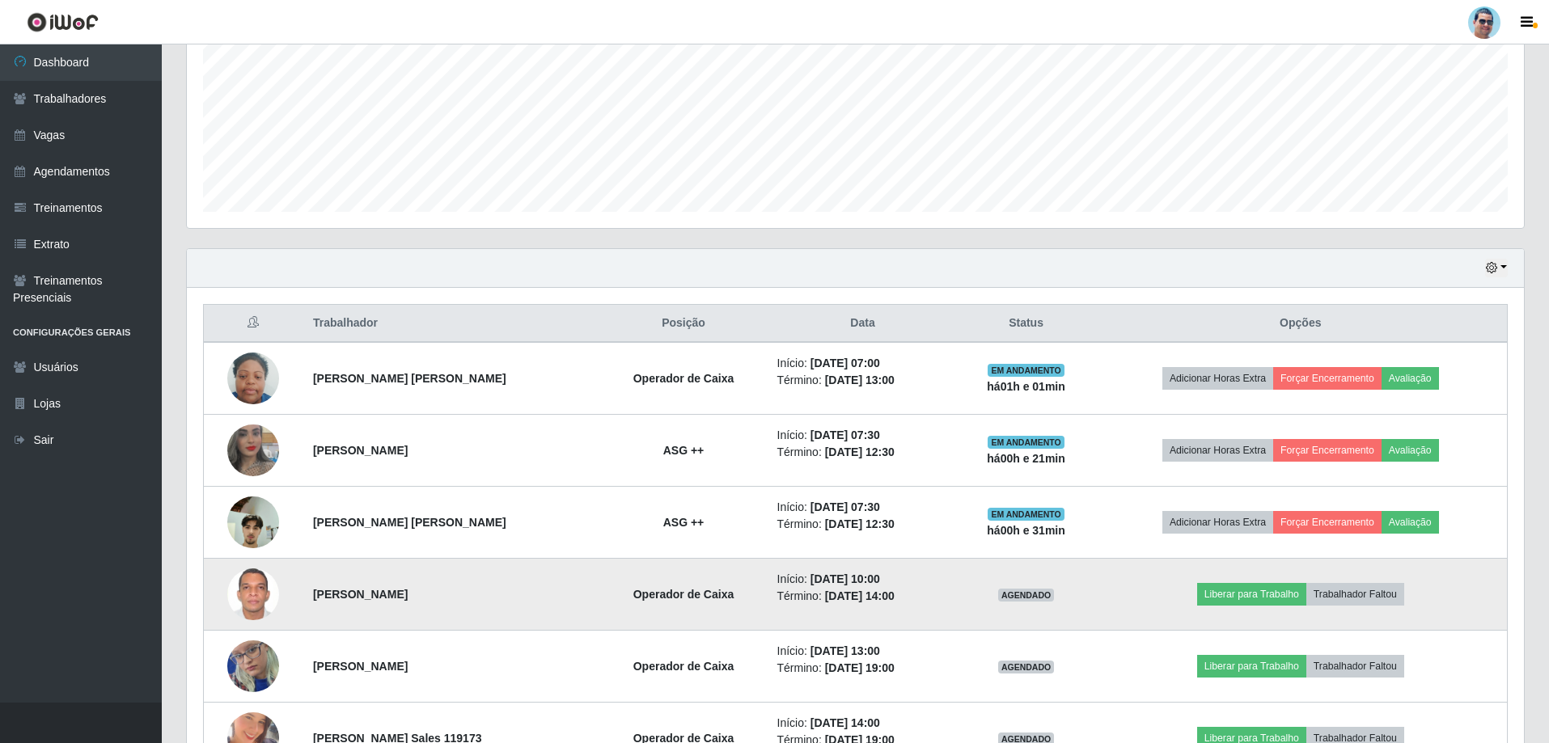
click at [247, 599] on img at bounding box center [253, 594] width 52 height 71
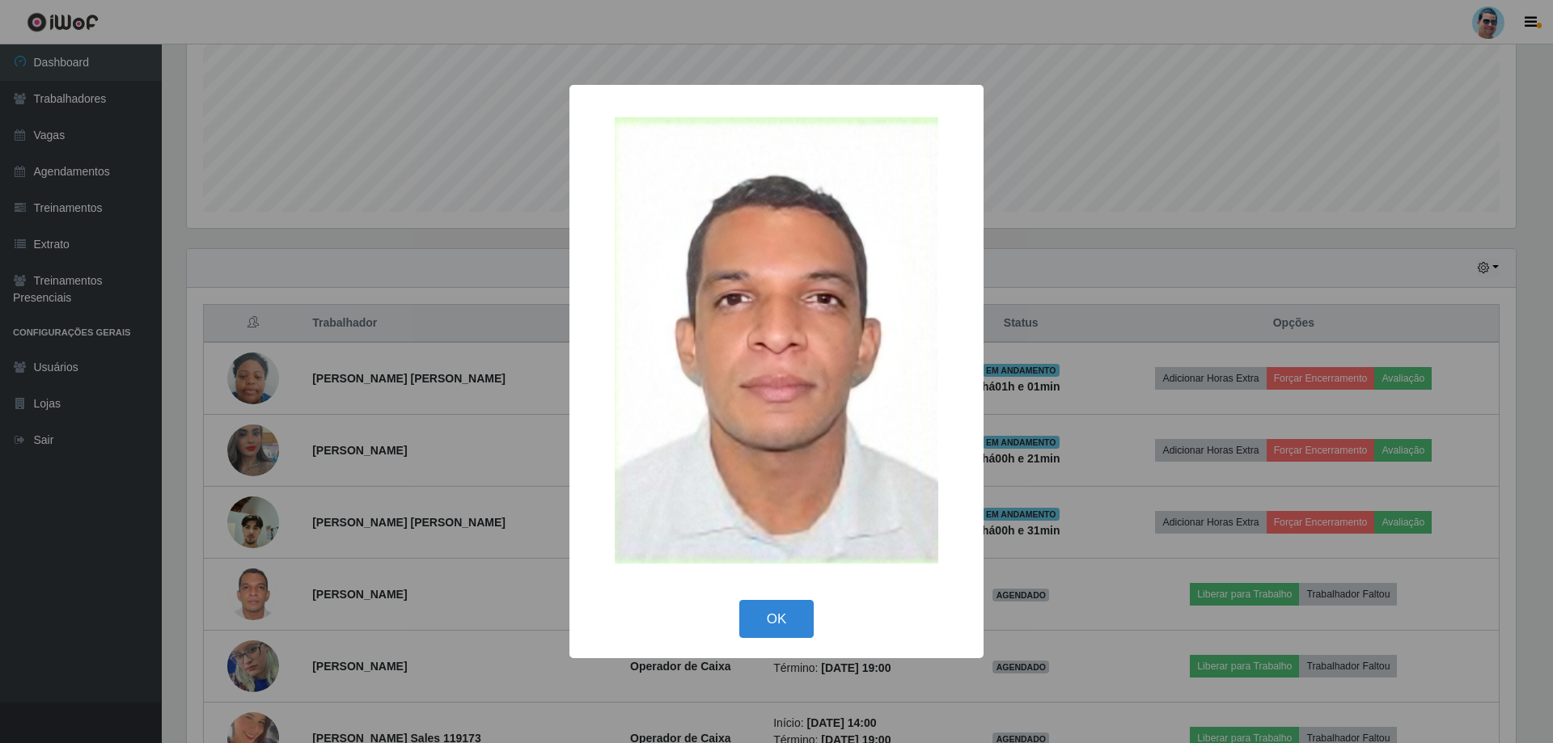
click at [247, 602] on div "× OK Cancel" at bounding box center [776, 371] width 1553 height 743
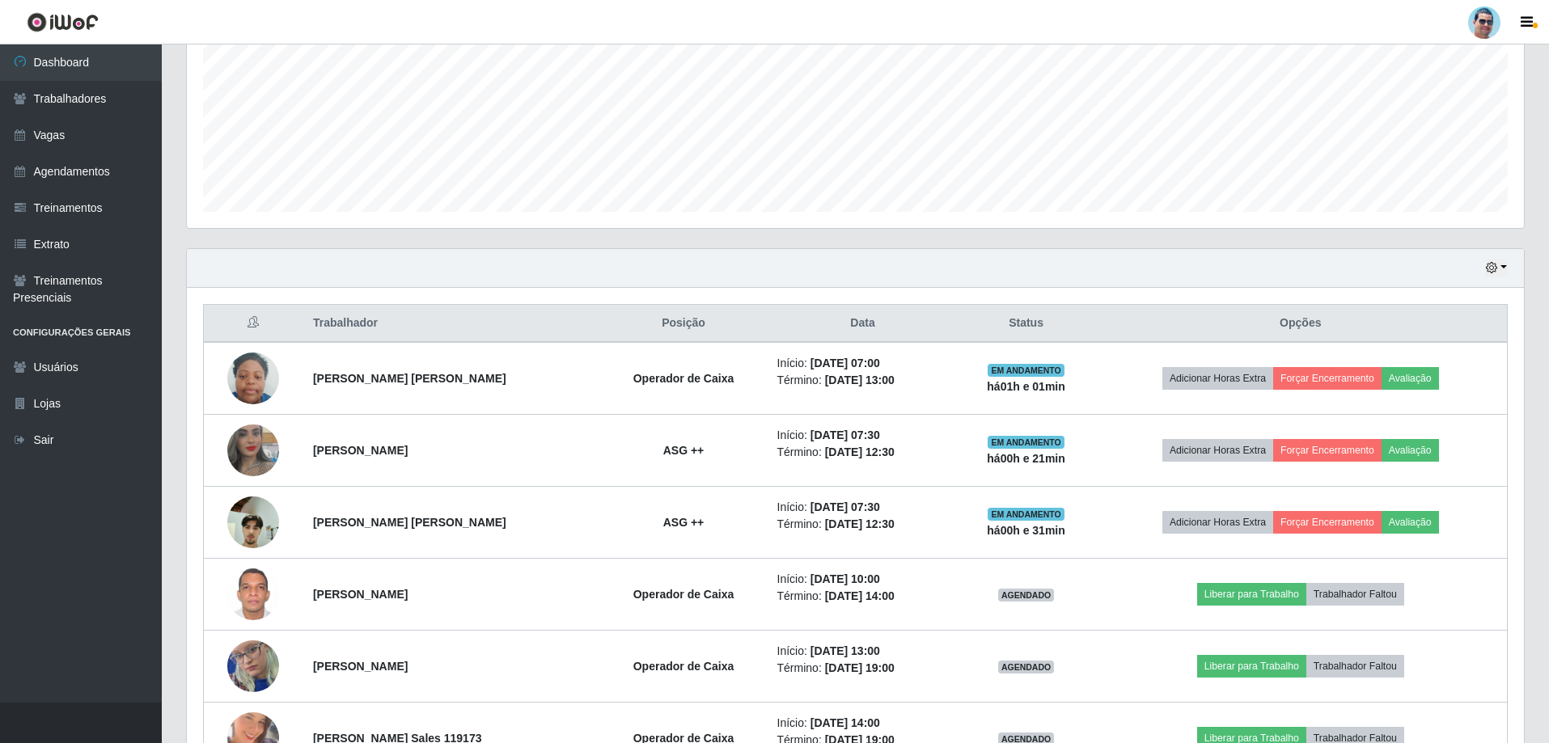
scroll to position [528, 0]
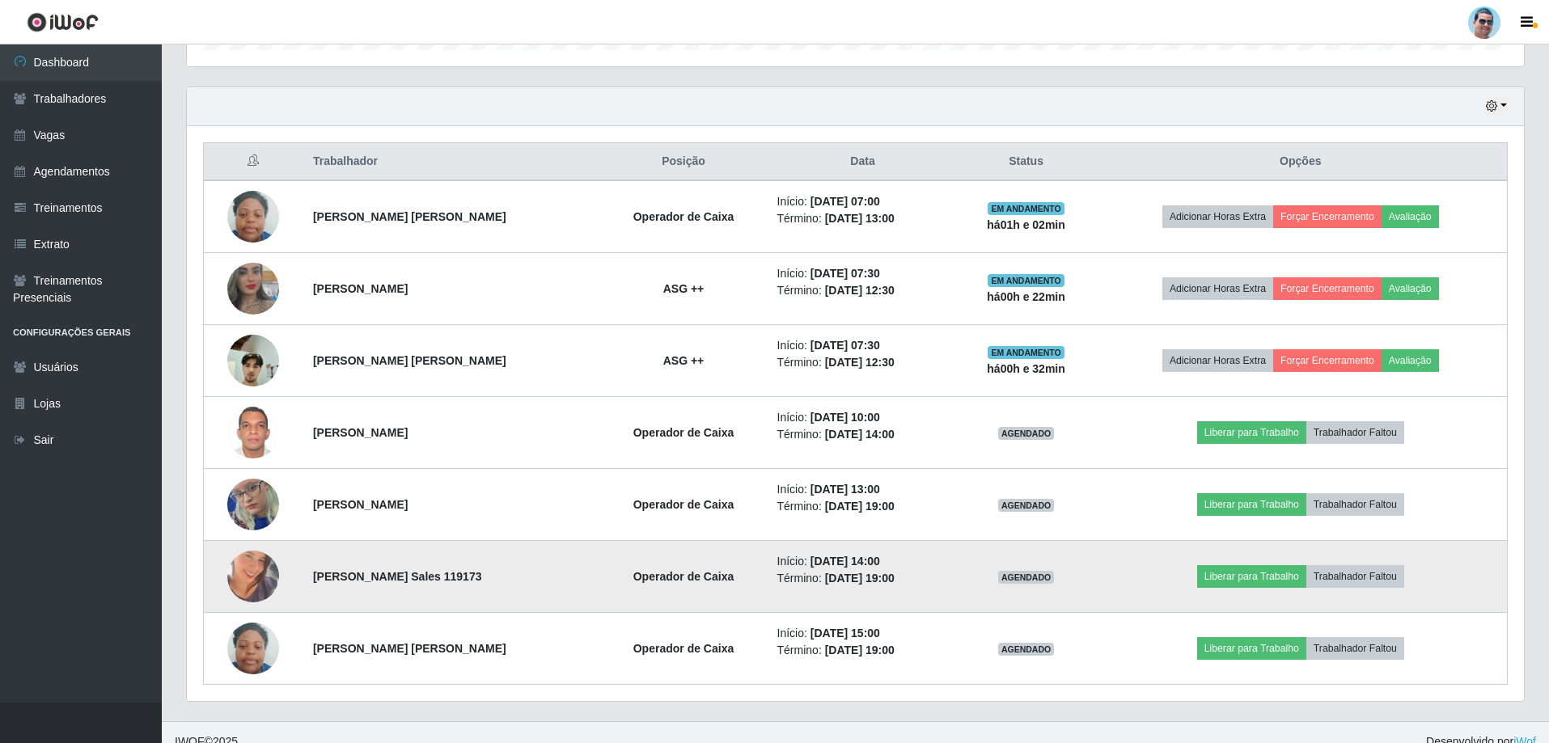
click at [271, 578] on img at bounding box center [253, 577] width 52 height 92
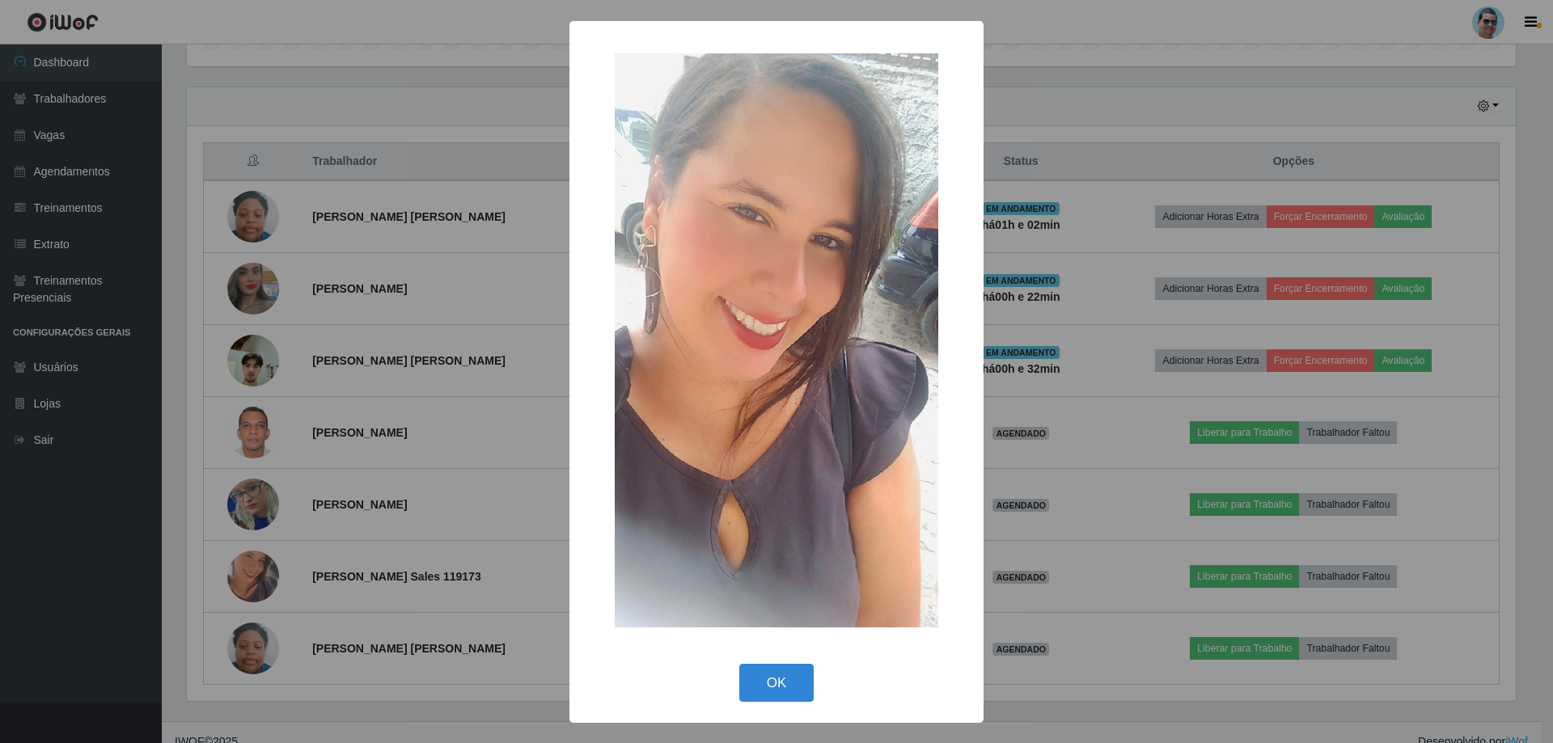
click at [270, 577] on div "× OK Cancel" at bounding box center [776, 371] width 1553 height 743
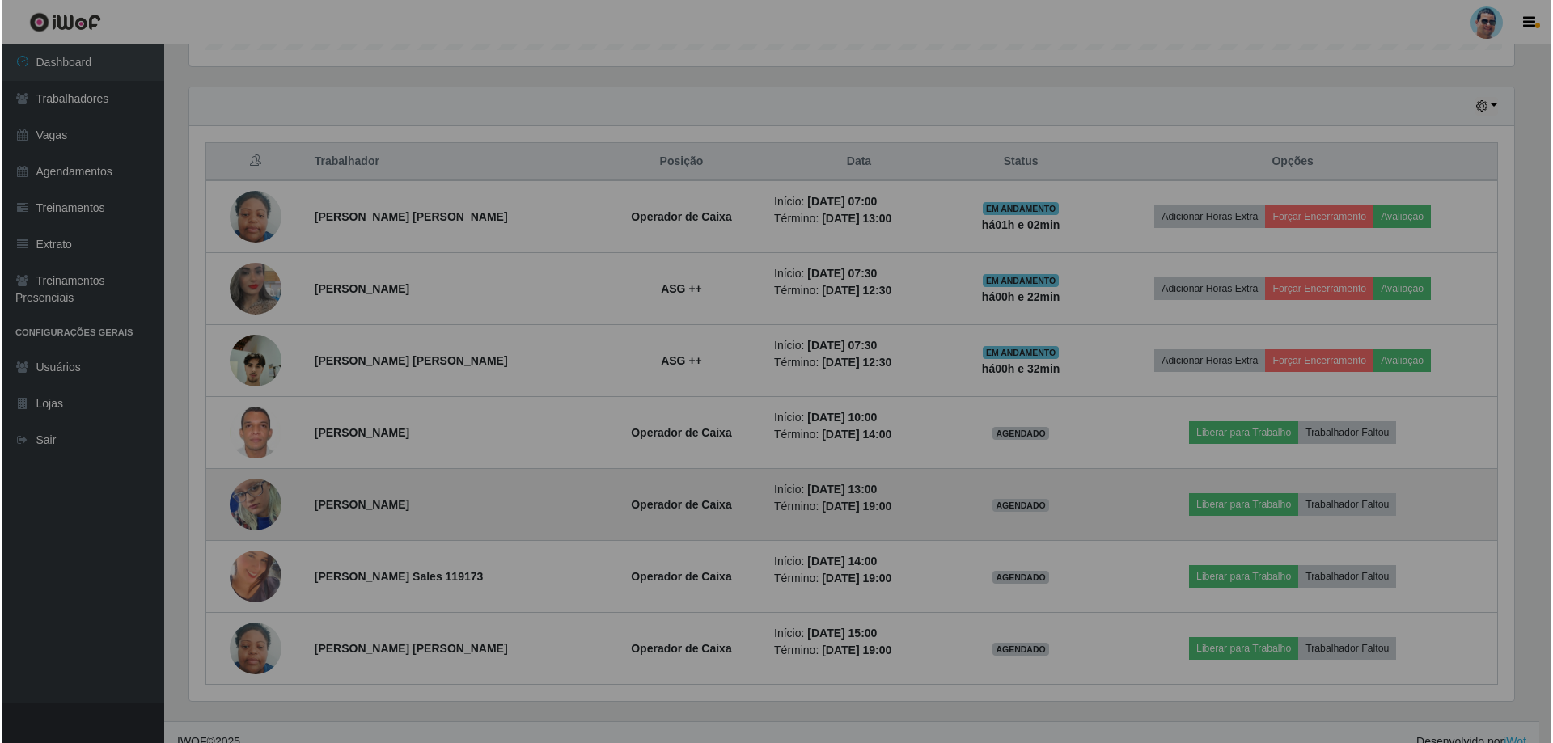
scroll to position [336, 1337]
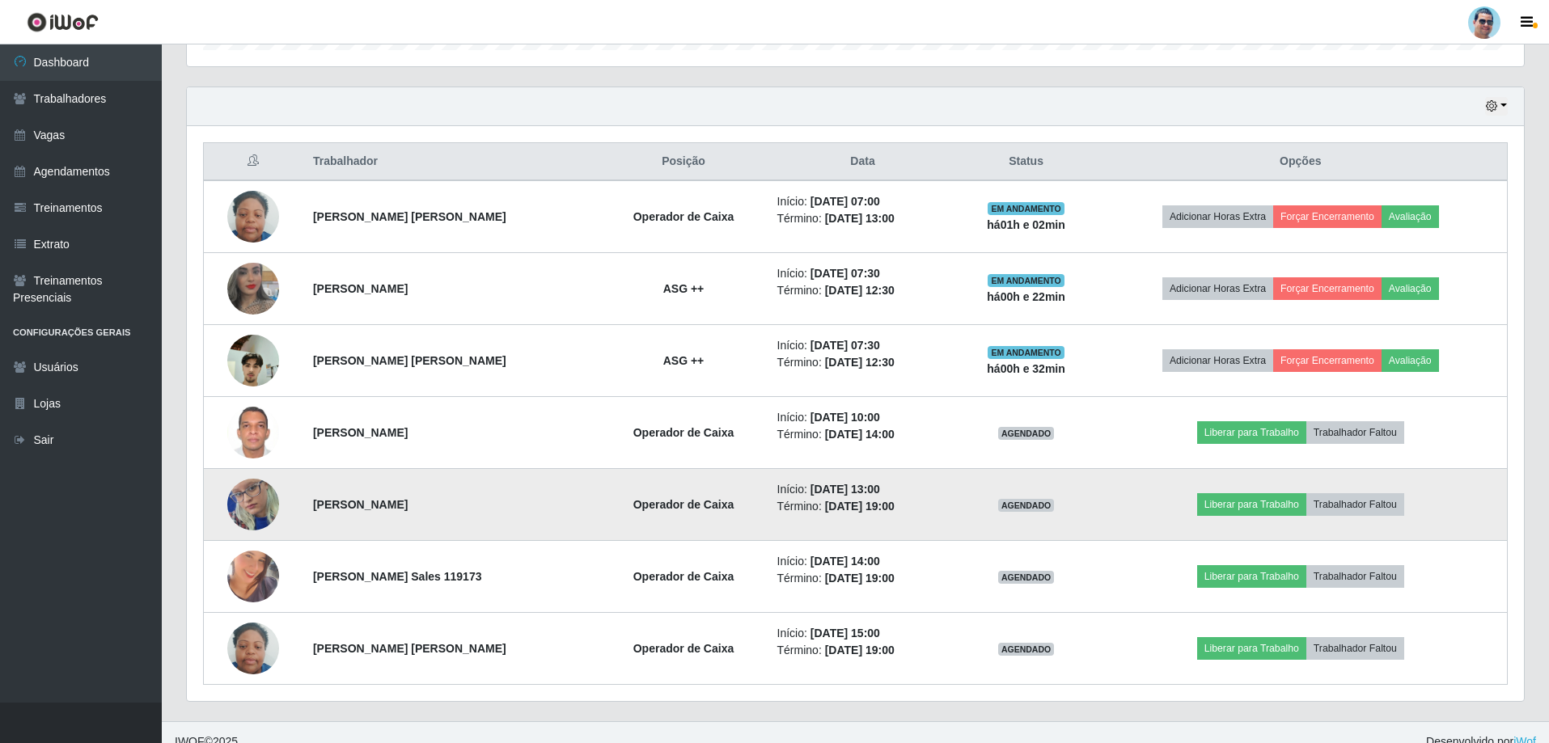
click at [264, 510] on img at bounding box center [253, 505] width 52 height 112
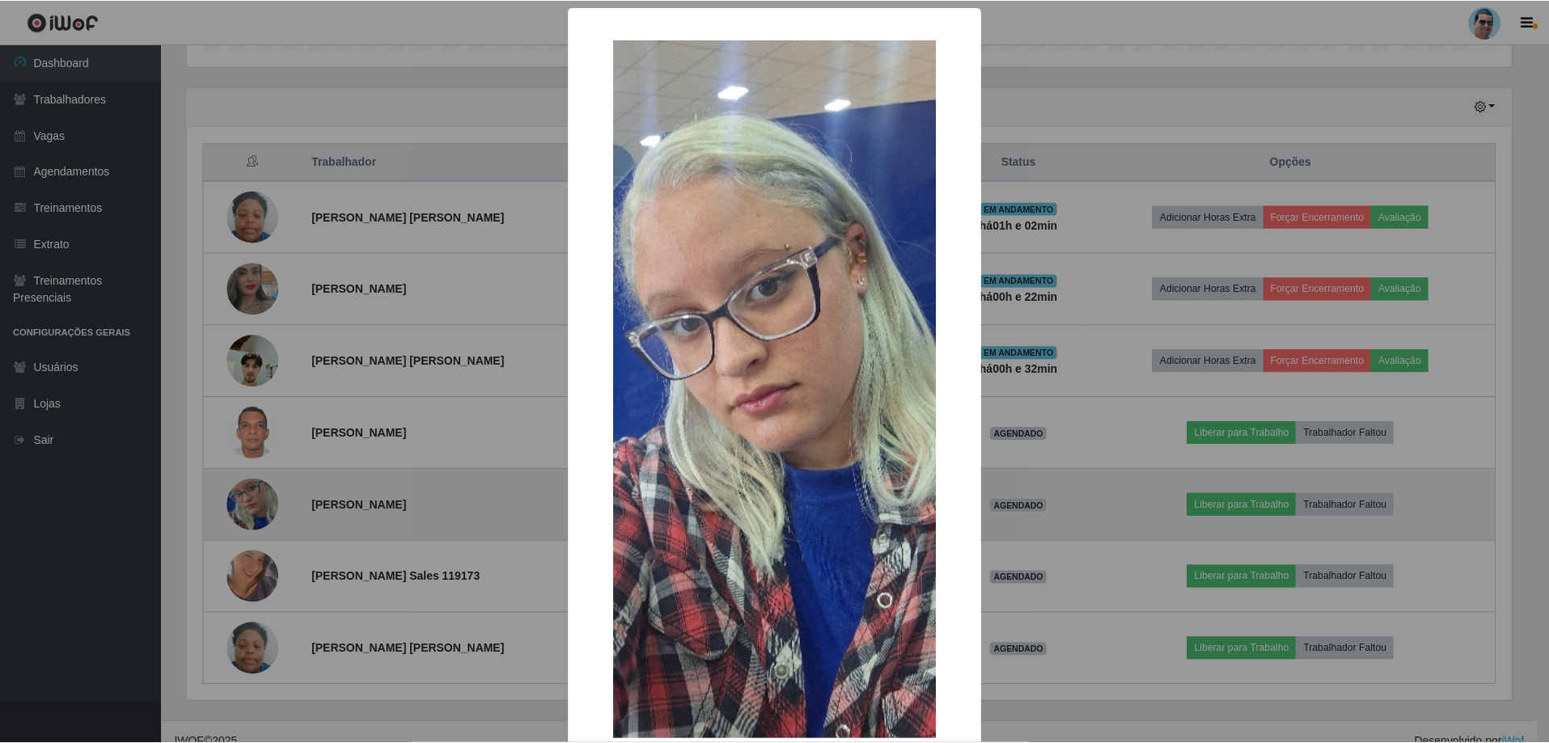
scroll to position [336, 1329]
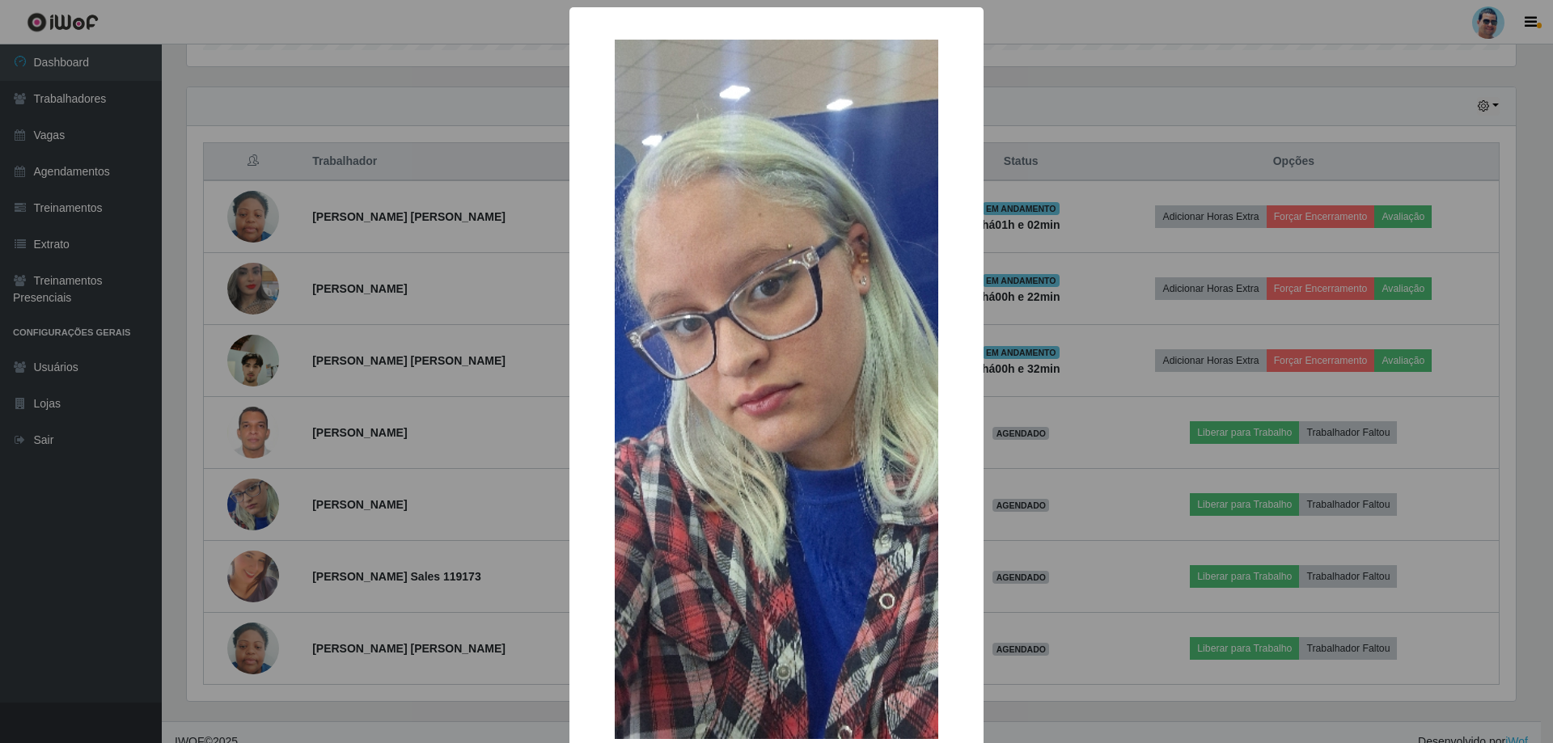
click at [263, 513] on div "× OK Cancel" at bounding box center [776, 371] width 1553 height 743
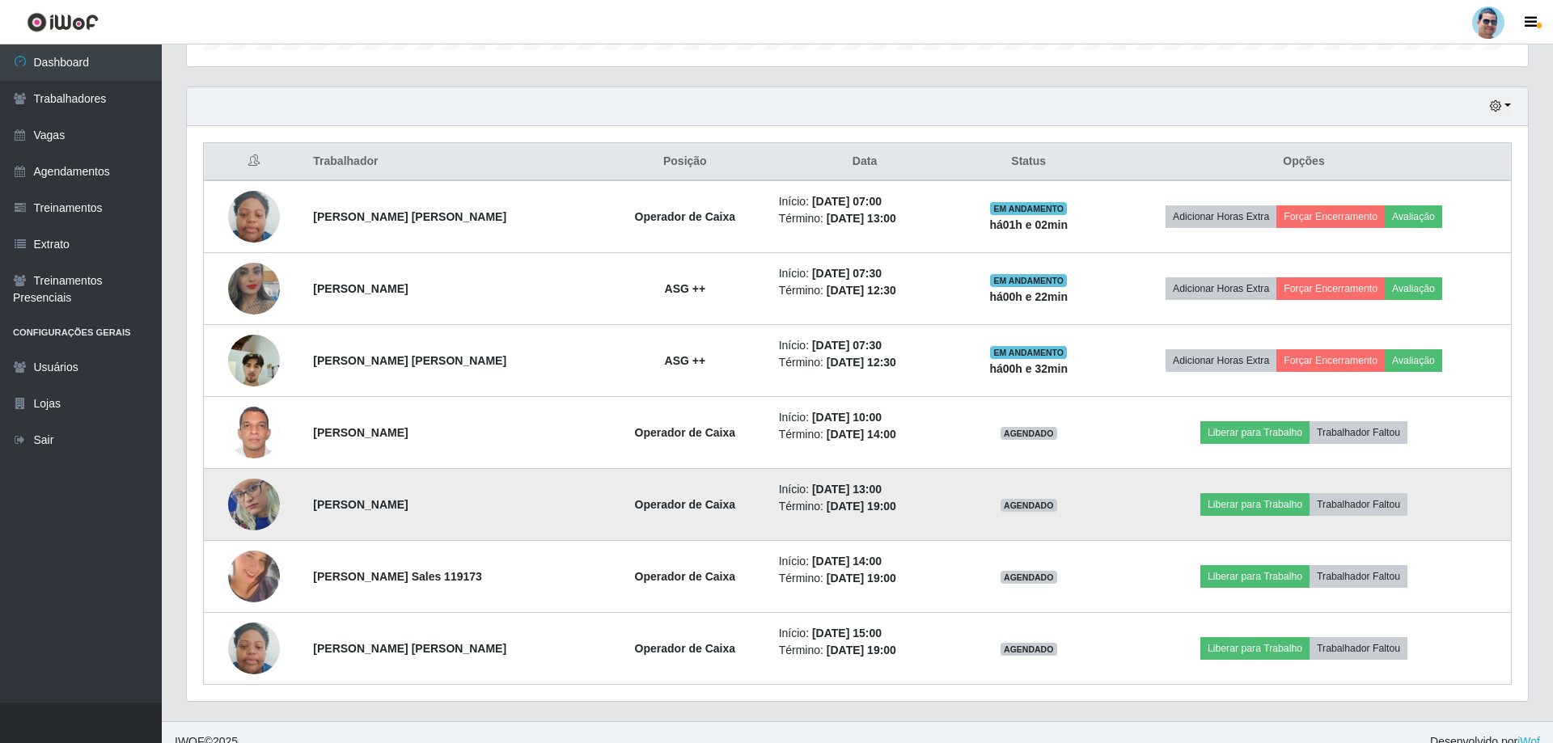
scroll to position [336, 1337]
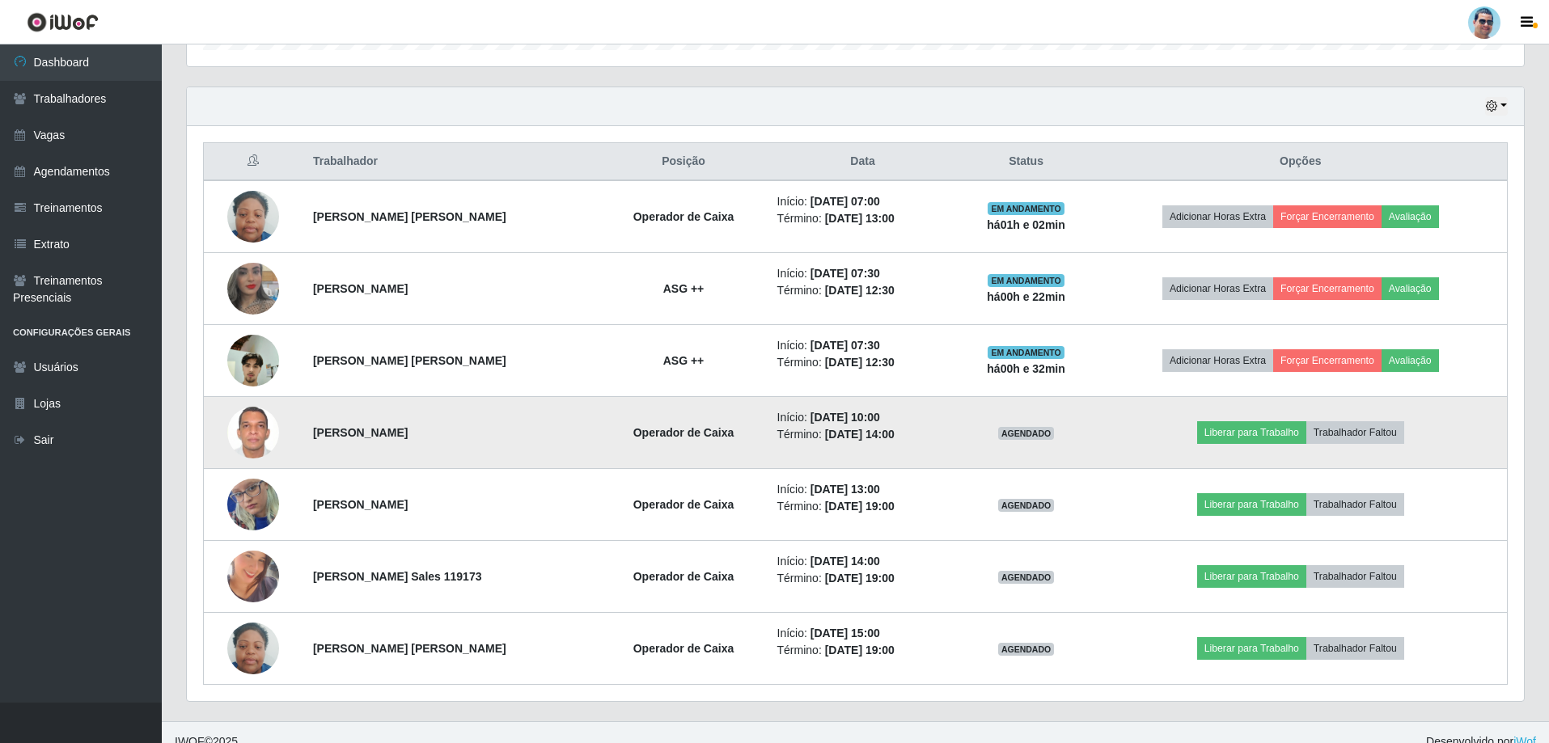
click at [261, 442] on img at bounding box center [253, 432] width 52 height 71
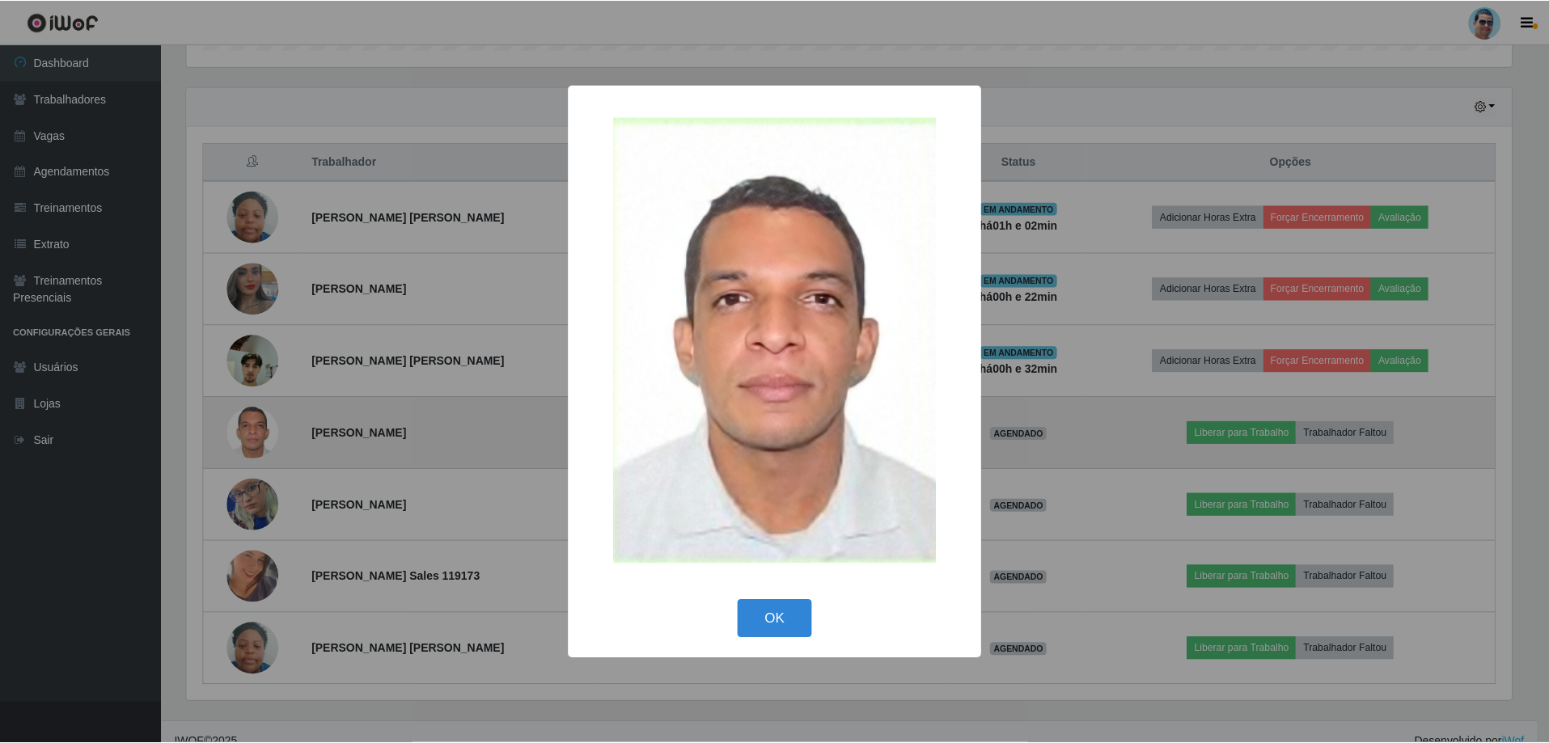
scroll to position [336, 1329]
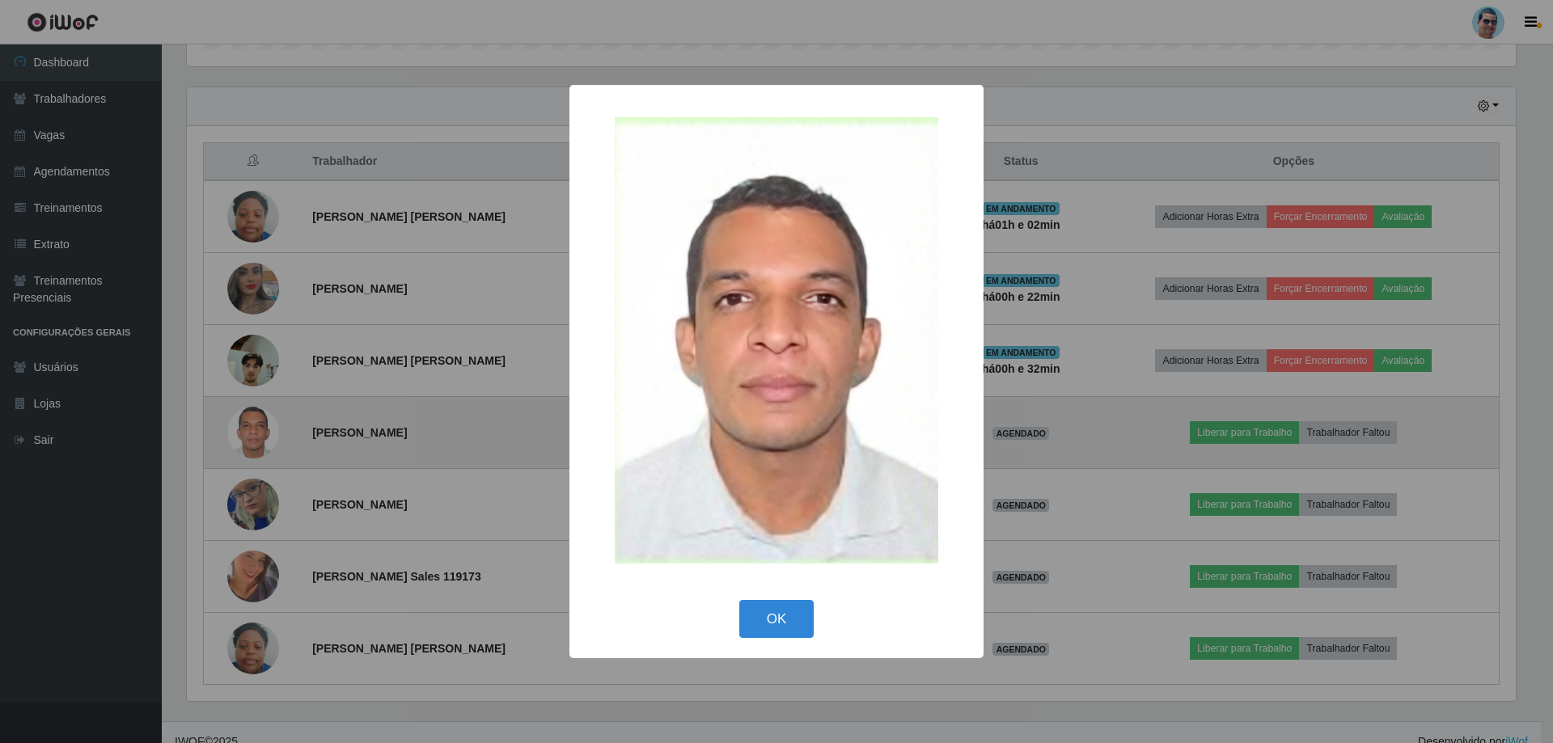
click at [261, 442] on div "× OK Cancel" at bounding box center [776, 371] width 1553 height 743
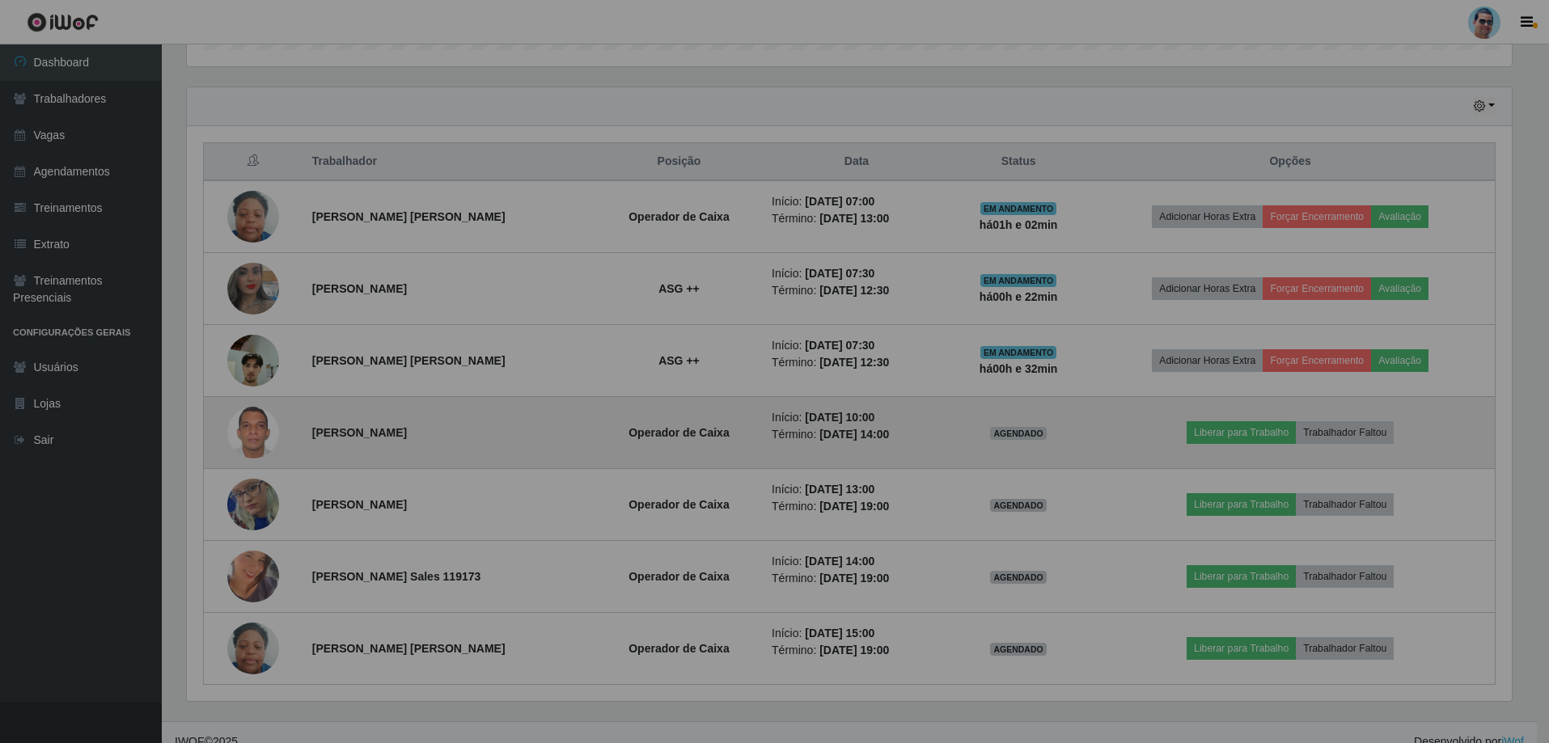
scroll to position [336, 1337]
